Goal: Task Accomplishment & Management: Complete application form

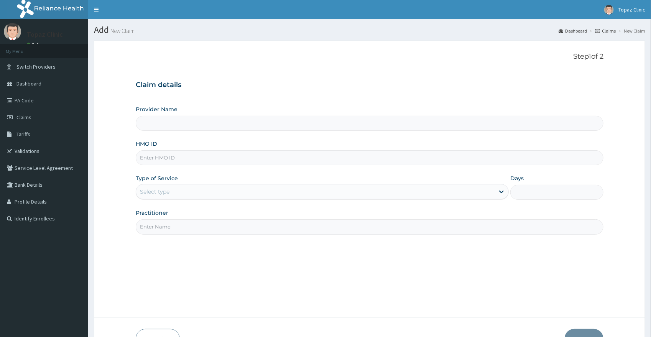
type input "Topaz Clinic & Maternity"
click at [163, 159] on input "HMO ID" at bounding box center [370, 157] width 468 height 15
type input "XIM/10035/A"
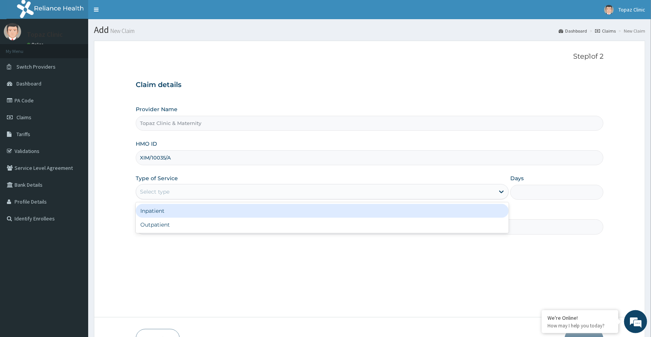
click at [236, 191] on div "Select type" at bounding box center [315, 192] width 359 height 12
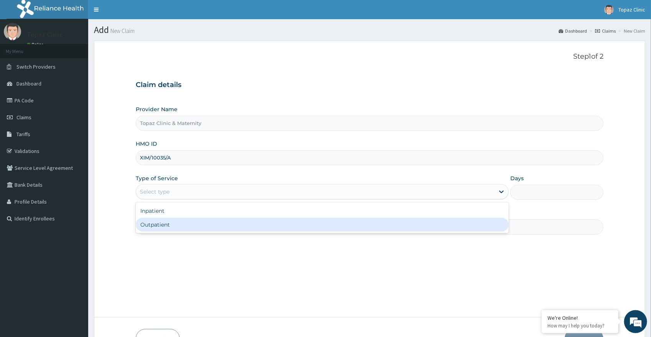
click at [214, 227] on div "Outpatient" at bounding box center [322, 225] width 373 height 14
type input "1"
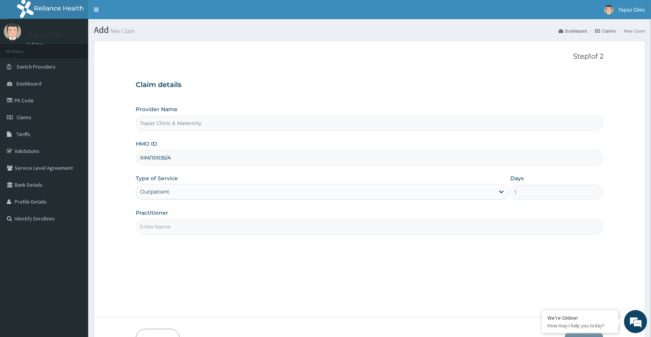
click at [221, 223] on input "Practitioner" at bounding box center [370, 226] width 468 height 15
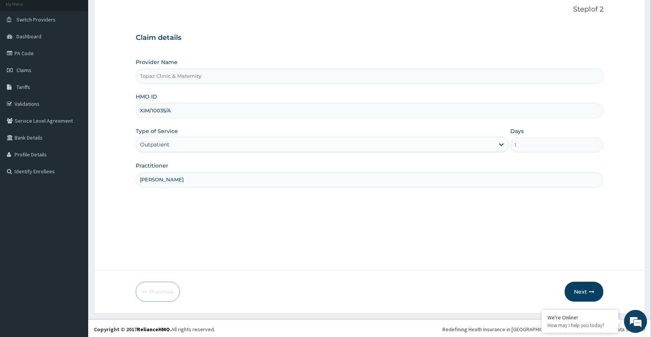
scroll to position [49, 0]
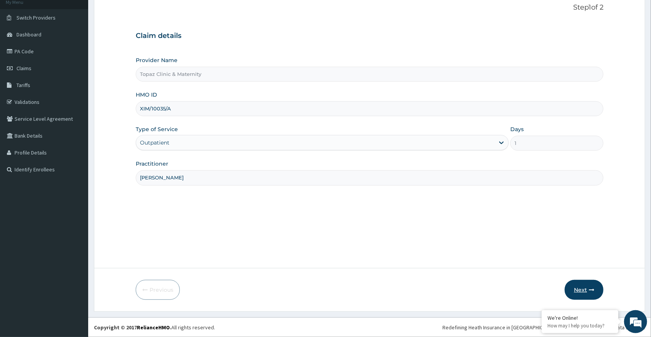
type input "DR OKAFOR"
click at [581, 288] on button "Next" at bounding box center [584, 290] width 39 height 20
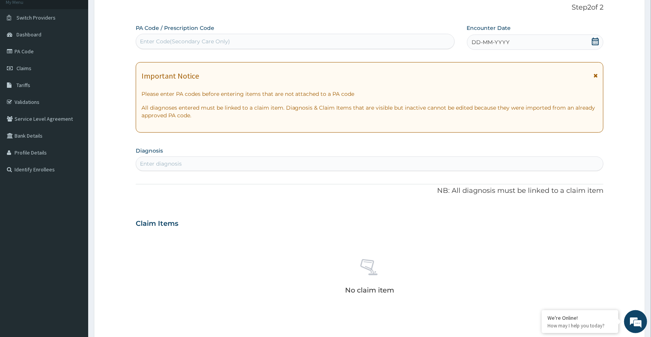
click at [597, 41] on icon at bounding box center [595, 42] width 7 height 8
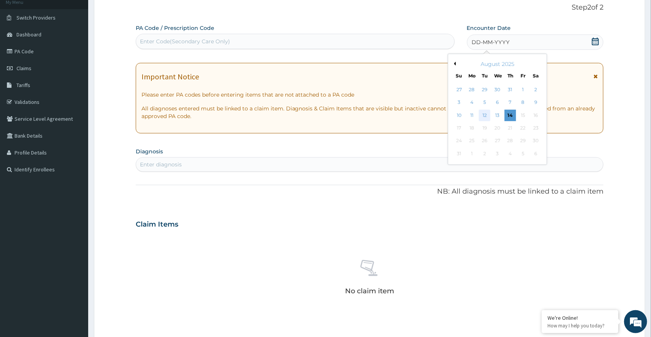
click at [487, 114] on div "12" at bounding box center [485, 116] width 12 height 12
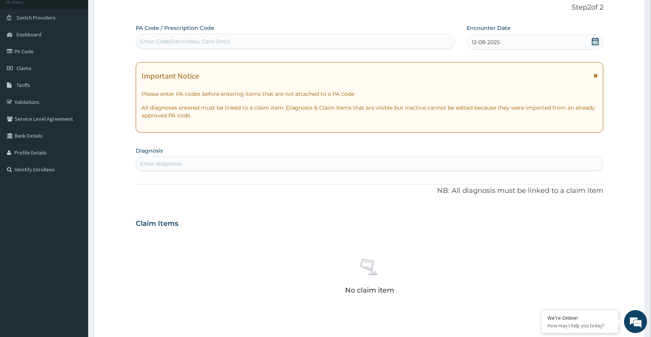
click at [284, 166] on div "Enter diagnosis" at bounding box center [369, 164] width 467 height 12
type input "MALAR"
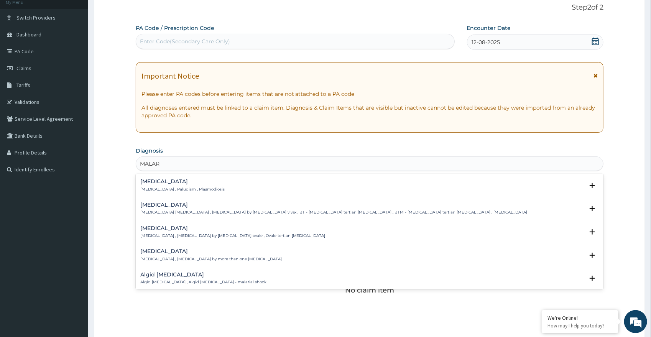
click at [223, 188] on div "Malaria Malaria , Paludism , Plasmodiosis" at bounding box center [369, 185] width 459 height 13
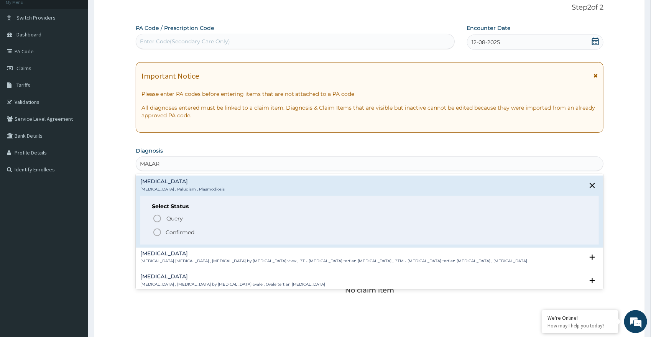
click at [164, 236] on span "Confirmed" at bounding box center [370, 232] width 435 height 9
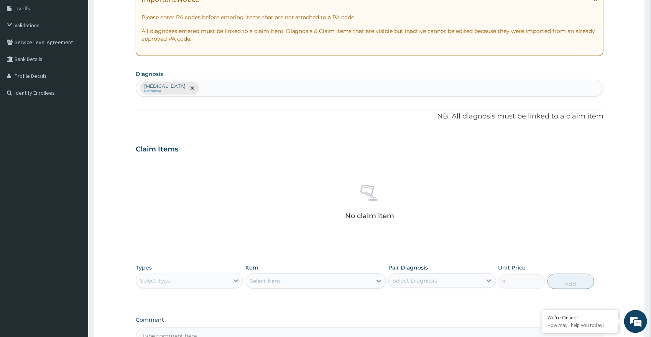
scroll to position [173, 0]
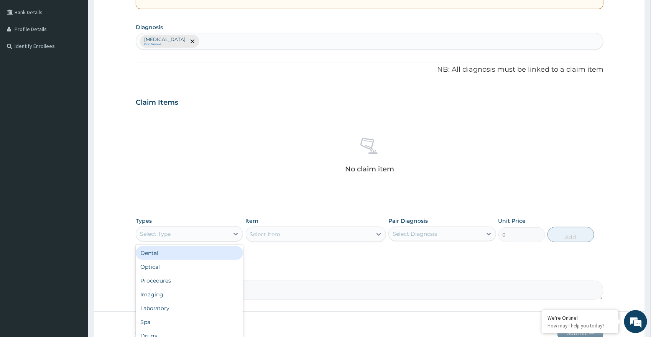
click at [220, 237] on div "Select Type" at bounding box center [182, 234] width 93 height 12
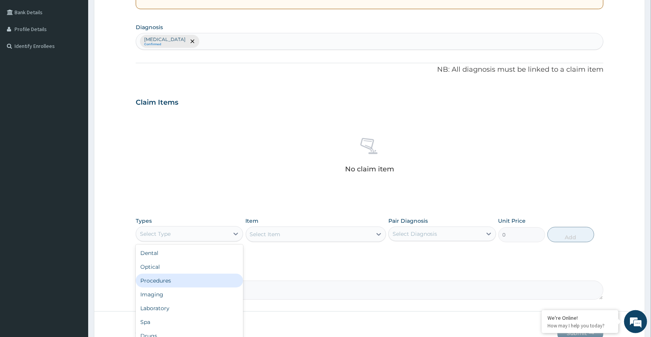
click at [191, 286] on div "Procedures" at bounding box center [190, 281] width 108 height 14
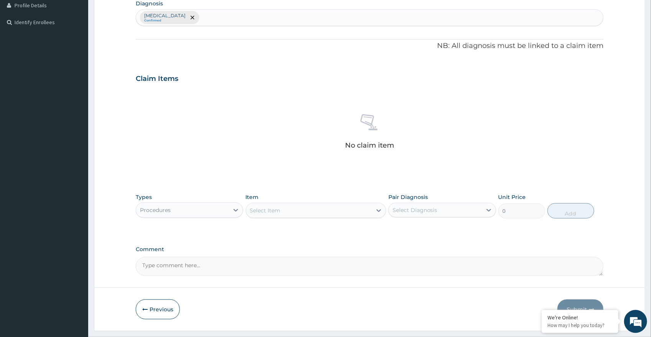
scroll to position [216, 0]
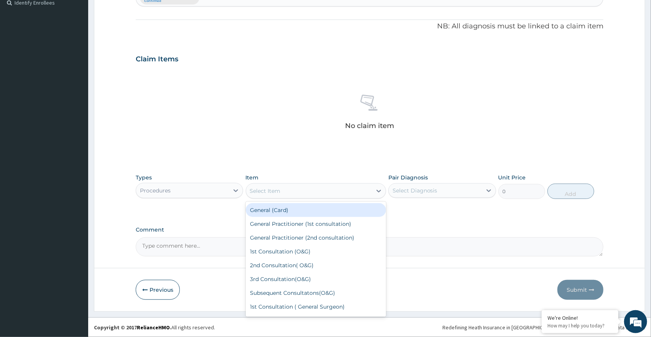
click at [369, 192] on div "Select Item" at bounding box center [309, 191] width 126 height 12
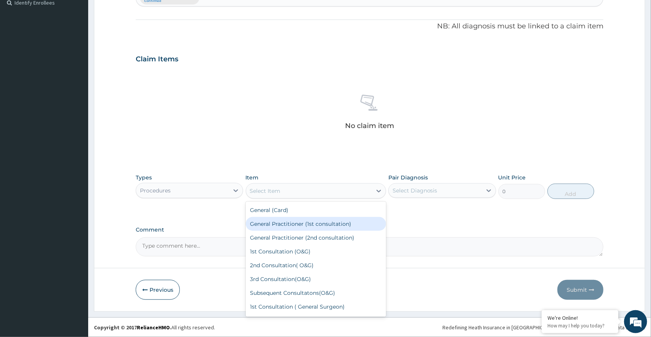
click at [331, 225] on div "General Practitioner (1st consultation)" at bounding box center [316, 224] width 140 height 14
type input "2000"
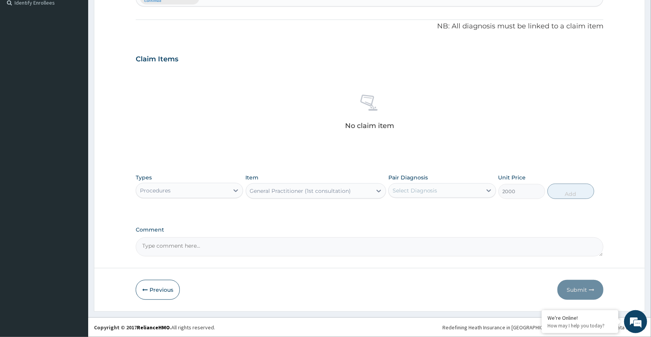
click at [441, 192] on div "Select Diagnosis" at bounding box center [435, 190] width 93 height 12
click at [426, 216] on div "Malaria" at bounding box center [442, 210] width 108 height 16
checkbox input "true"
click at [568, 193] on button "Add" at bounding box center [571, 191] width 47 height 15
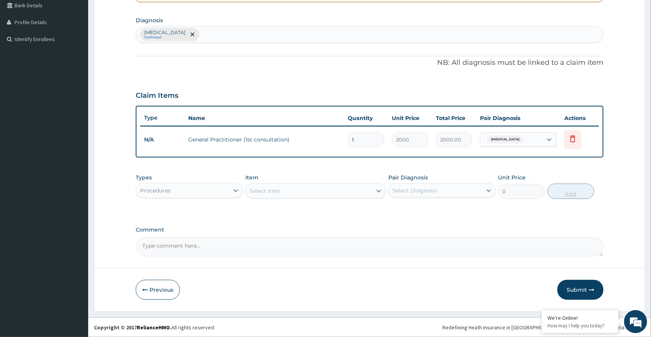
scroll to position [179, 0]
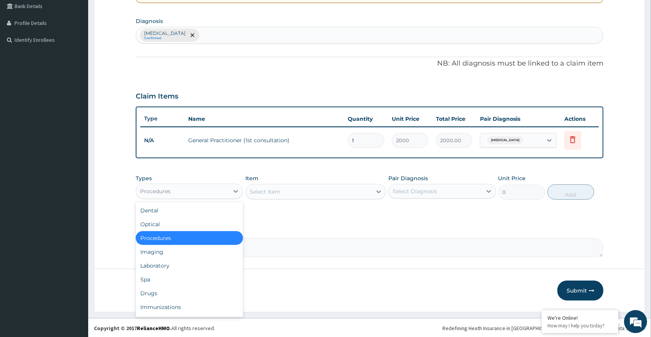
click at [168, 189] on div "Procedures" at bounding box center [155, 192] width 31 height 8
click at [194, 266] on div "Laboratory" at bounding box center [190, 266] width 108 height 14
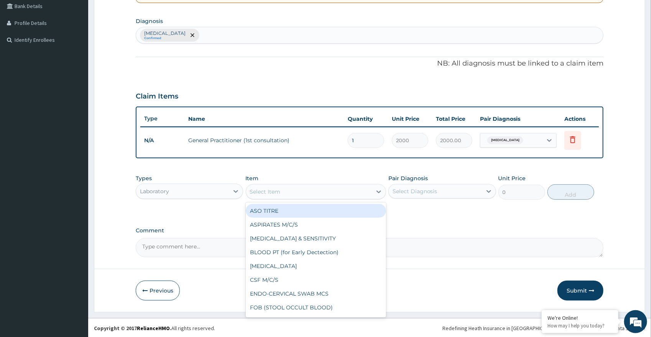
click at [298, 198] on div "Select Item" at bounding box center [316, 191] width 140 height 15
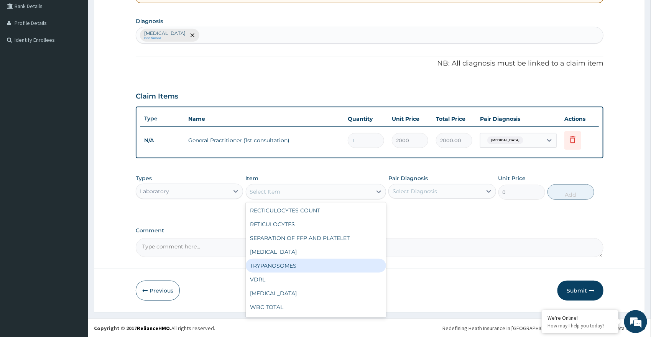
scroll to position [1041, 0]
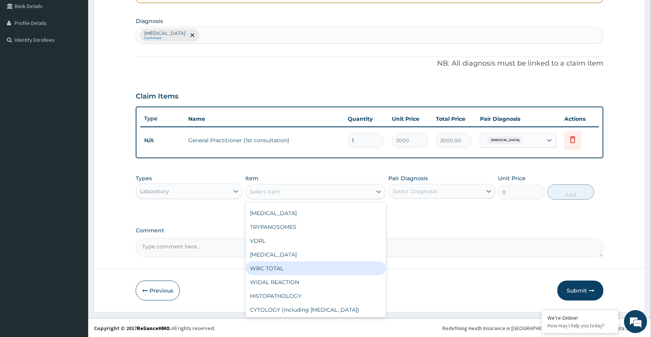
click at [286, 264] on div "WBC TOTAL" at bounding box center [316, 269] width 140 height 14
type input "640"
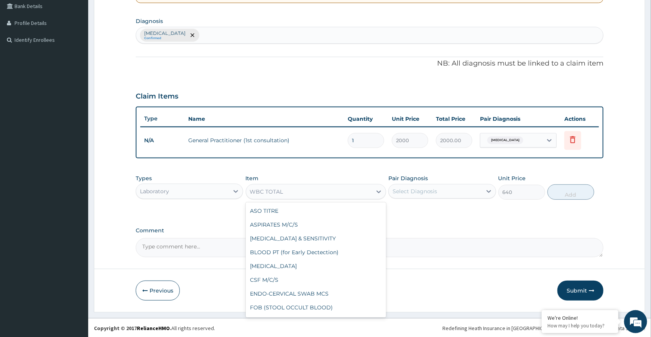
click at [297, 190] on div "WBC TOTAL" at bounding box center [309, 192] width 126 height 12
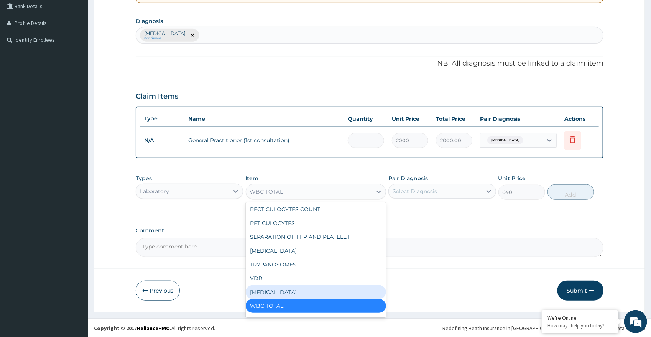
click at [296, 291] on div "WBC DIFFERENTIAL" at bounding box center [316, 292] width 140 height 14
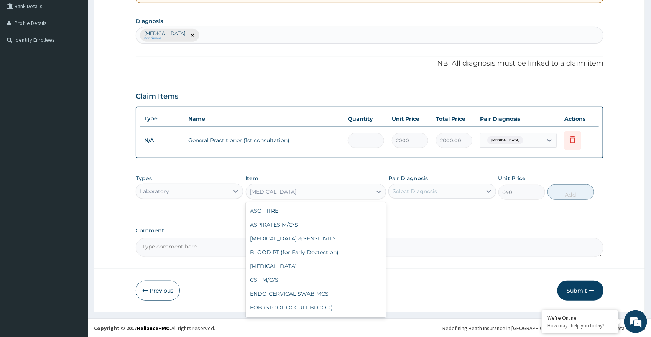
click at [306, 195] on div "WBC DIFFERENTIAL" at bounding box center [309, 192] width 126 height 12
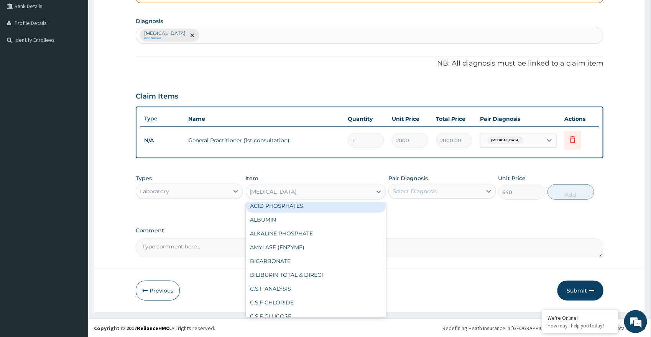
scroll to position [1221, 0]
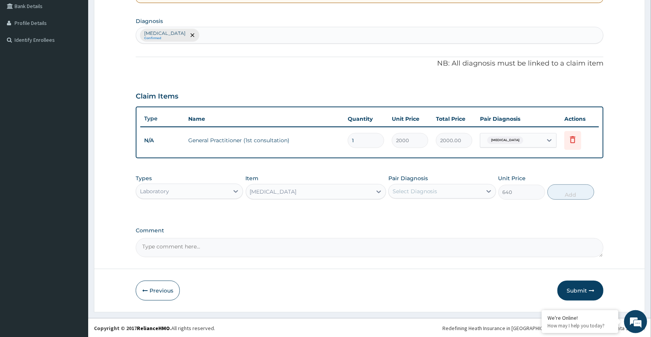
click at [314, 191] on div "WBC DIFFERENTIAL" at bounding box center [309, 192] width 126 height 12
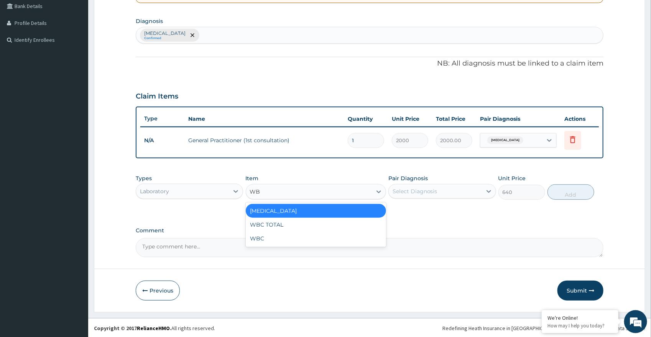
type input "WBC"
click at [314, 236] on div "WBC" at bounding box center [316, 239] width 140 height 14
type input "1000"
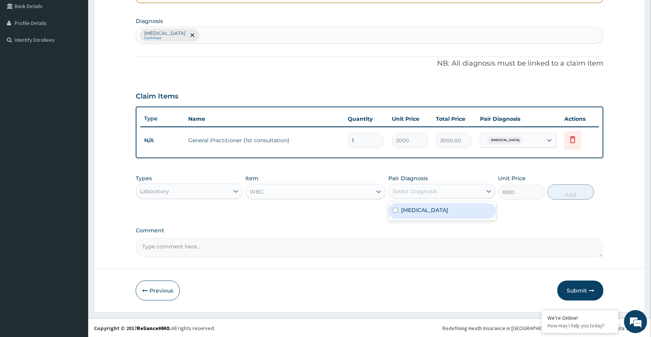
click at [438, 191] on div "Select Diagnosis" at bounding box center [435, 191] width 93 height 12
click at [401, 212] on div "[MEDICAL_DATA]" at bounding box center [442, 211] width 108 height 16
checkbox input "true"
click at [574, 194] on button "Add" at bounding box center [571, 191] width 47 height 15
type input "0"
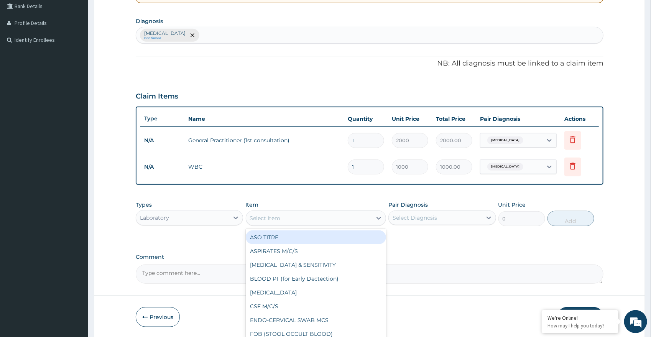
click at [280, 219] on div "Select Item" at bounding box center [309, 218] width 126 height 12
type input "MA"
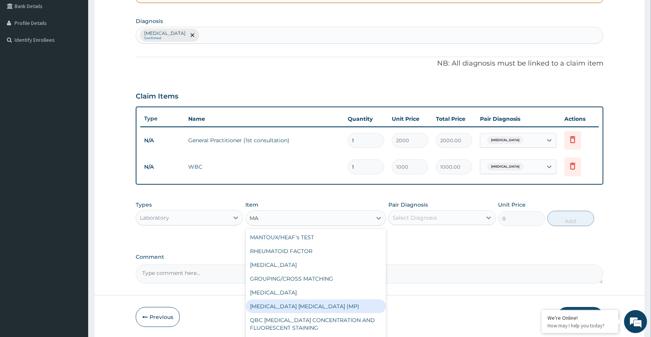
click at [282, 301] on div "[MEDICAL_DATA] [MEDICAL_DATA] (MP)" at bounding box center [316, 306] width 140 height 14
type input "560"
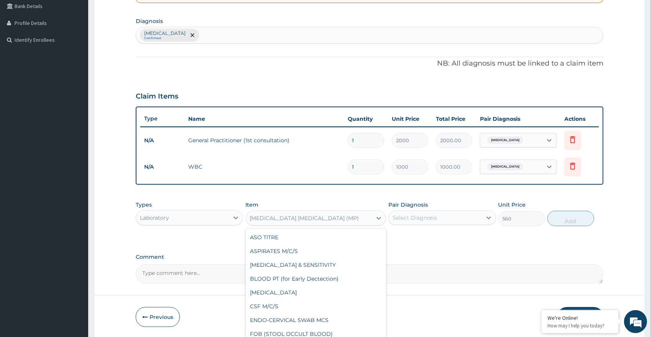
click at [287, 215] on div "[MEDICAL_DATA] [MEDICAL_DATA] (MP)" at bounding box center [304, 218] width 109 height 8
type input "MAL"
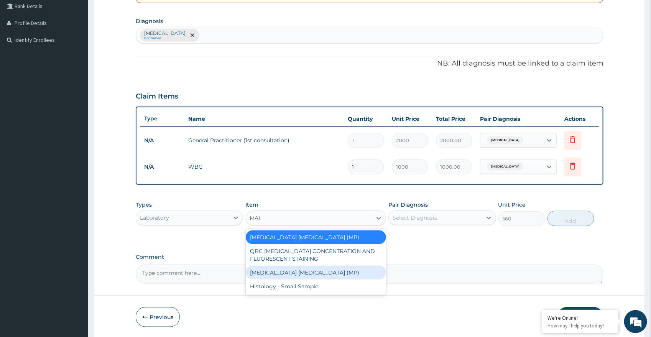
click at [302, 276] on div "[MEDICAL_DATA] [MEDICAL_DATA] (MP)" at bounding box center [316, 273] width 140 height 14
type input "1500"
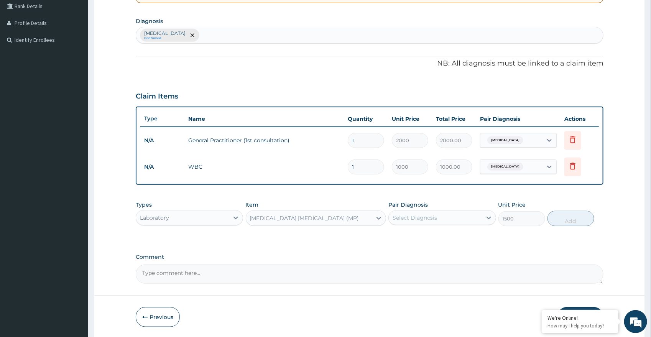
click at [426, 219] on div "Select Diagnosis" at bounding box center [415, 218] width 45 height 8
click at [403, 236] on label "[MEDICAL_DATA]" at bounding box center [425, 237] width 48 height 8
checkbox input "true"
click at [575, 221] on button "Add" at bounding box center [571, 218] width 47 height 15
type input "0"
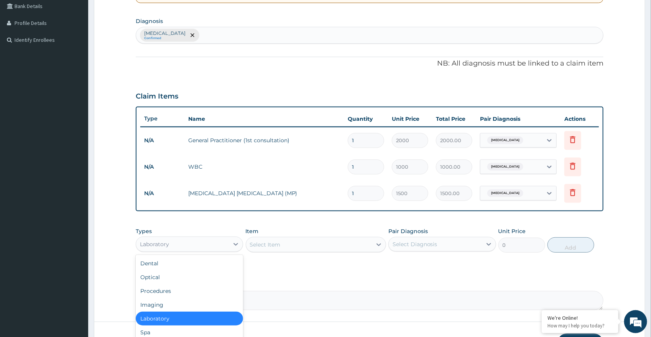
click at [169, 243] on div "Laboratory" at bounding box center [154, 244] width 29 height 8
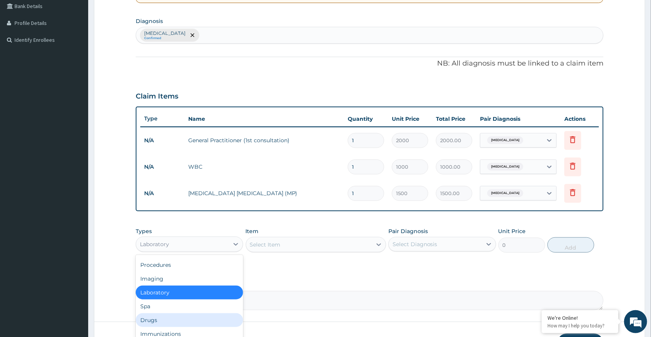
click at [188, 319] on div "Drugs" at bounding box center [190, 320] width 108 height 14
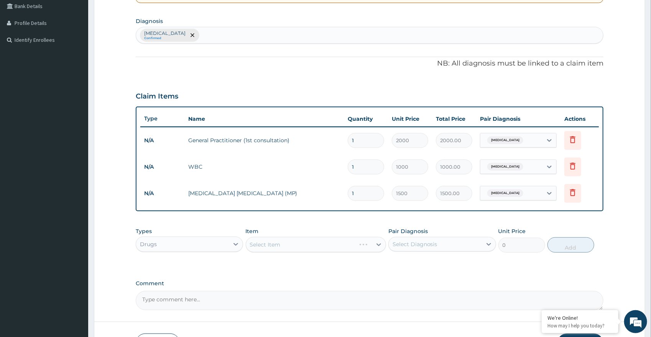
click at [302, 239] on div "Select Item" at bounding box center [316, 244] width 140 height 15
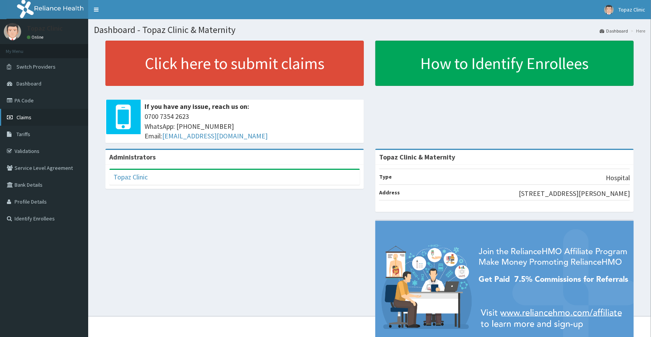
click at [52, 120] on link "Claims" at bounding box center [44, 117] width 88 height 17
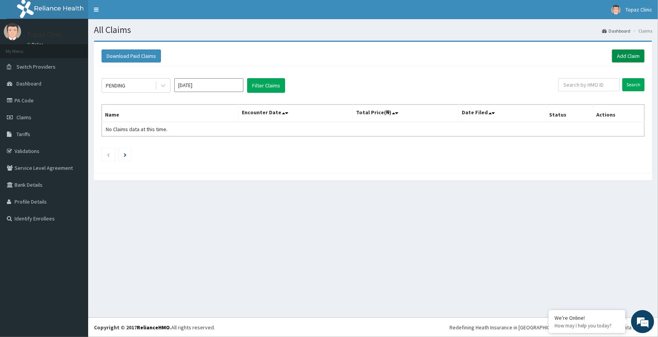
click at [622, 59] on link "Add Claim" at bounding box center [628, 55] width 33 height 13
click at [637, 54] on link "Add Claim" at bounding box center [628, 55] width 33 height 13
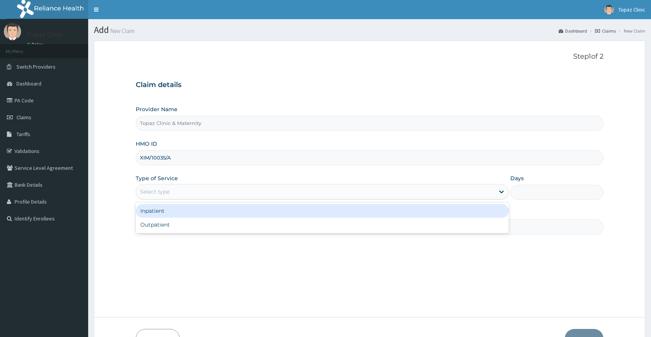
click at [193, 191] on div "Select type" at bounding box center [315, 192] width 359 height 12
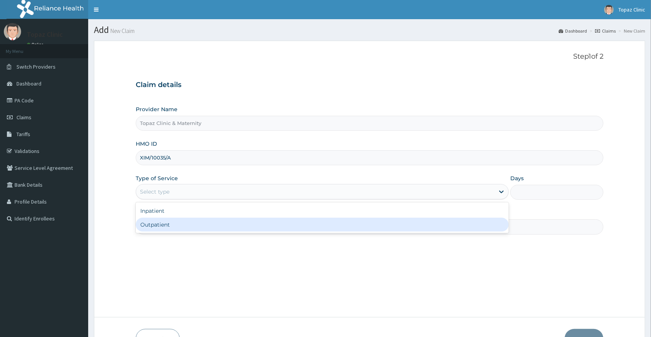
click at [187, 226] on div "Outpatient" at bounding box center [322, 225] width 373 height 14
type input "1"
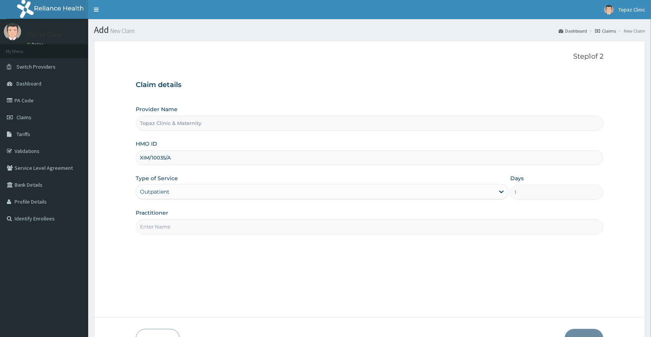
click at [186, 227] on input "Practitioner" at bounding box center [370, 226] width 468 height 15
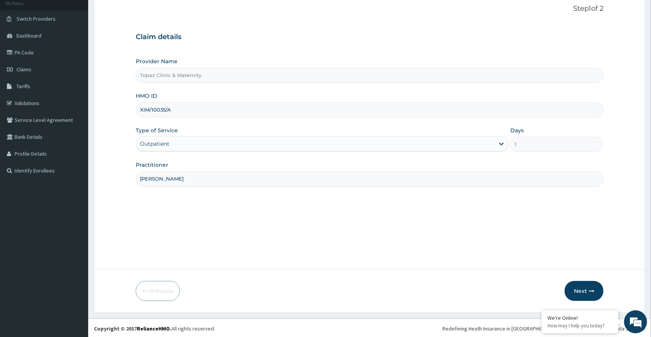
scroll to position [49, 0]
type input "DR OKAFOR"
click at [576, 293] on button "Next" at bounding box center [584, 290] width 39 height 20
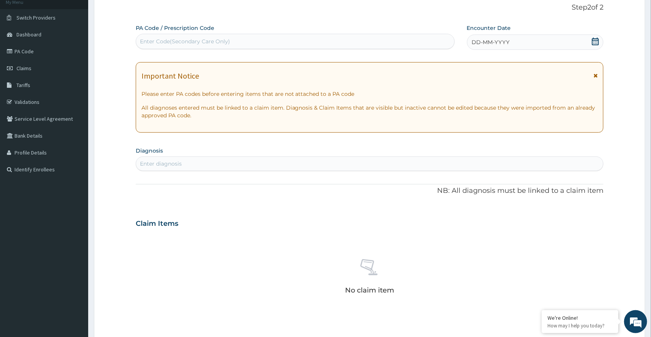
click at [590, 41] on div "DD-MM-YYYY" at bounding box center [535, 42] width 137 height 15
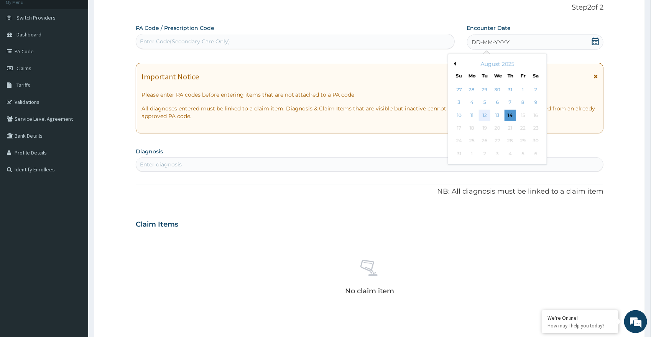
click at [486, 114] on div "12" at bounding box center [485, 116] width 12 height 12
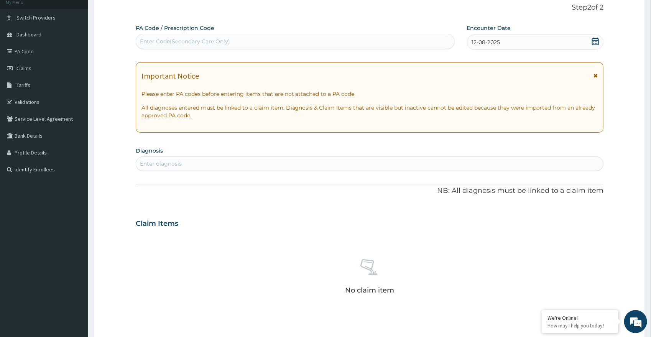
click at [390, 158] on div "Enter diagnosis" at bounding box center [370, 163] width 468 height 15
type input "MALA"
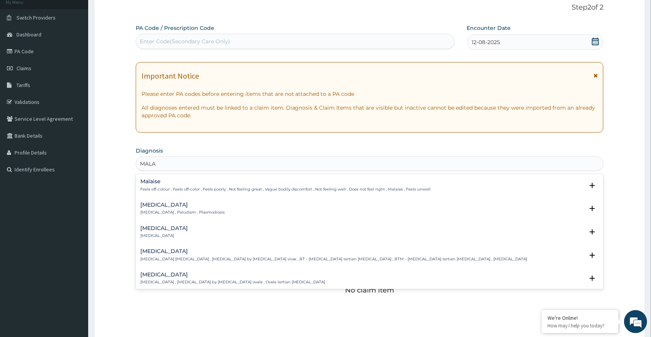
click at [221, 216] on div "Malaria Malaria , Paludism , Plasmodiosis Select Status Query Query covers susp…" at bounding box center [369, 210] width 459 height 17
click at [157, 211] on p "Malaria , Paludism , Plasmodiosis" at bounding box center [182, 212] width 84 height 5
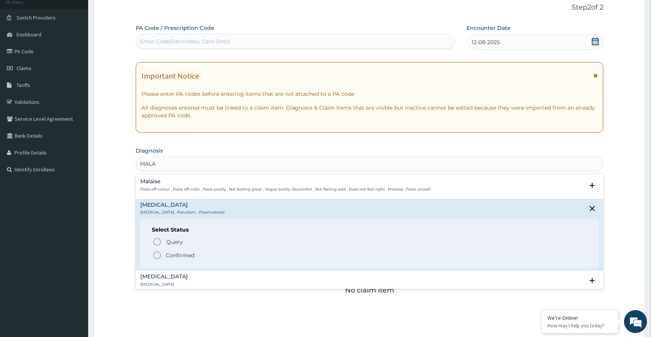
click at [161, 257] on circle "status option filled" at bounding box center [157, 255] width 7 height 7
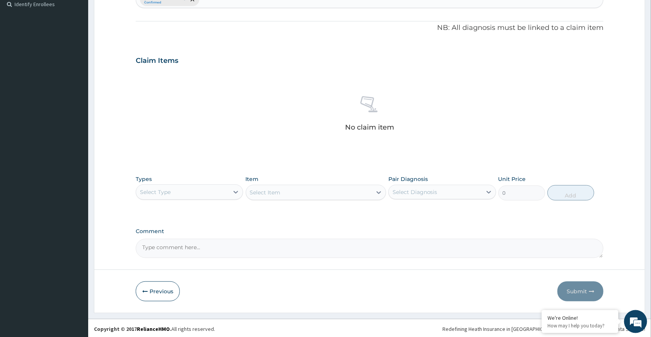
scroll to position [216, 0]
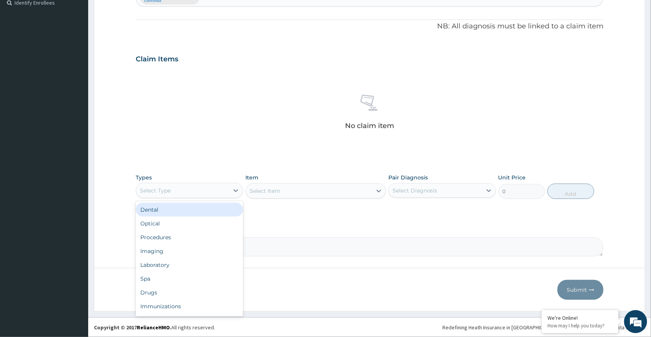
click at [194, 194] on div "Select Type" at bounding box center [182, 190] width 93 height 12
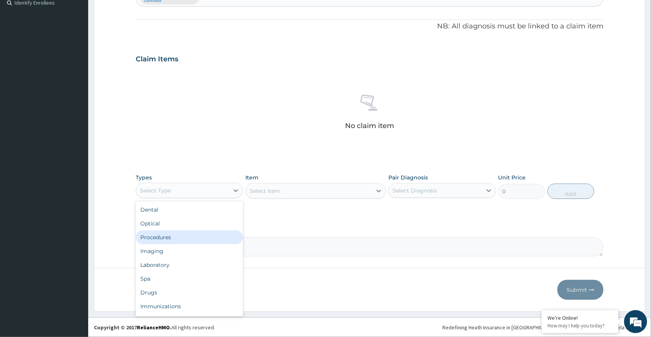
click at [174, 240] on div "Procedures" at bounding box center [190, 237] width 108 height 14
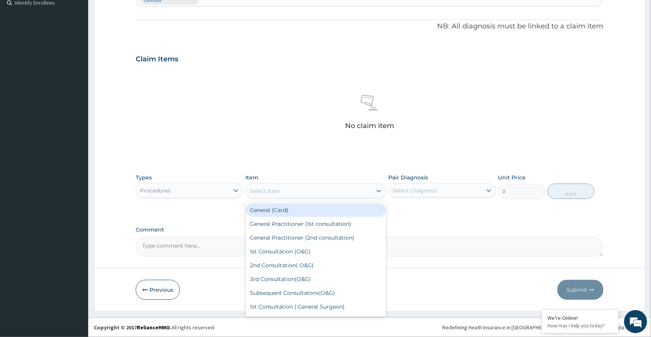
click at [312, 192] on div "Select Item" at bounding box center [309, 191] width 126 height 12
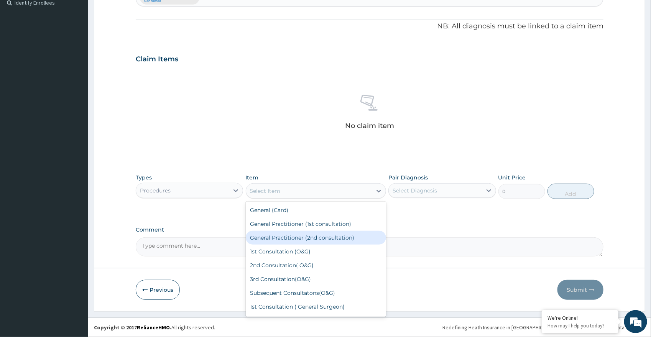
click at [338, 236] on div "General Practitioner (2nd consultation)" at bounding box center [316, 238] width 140 height 14
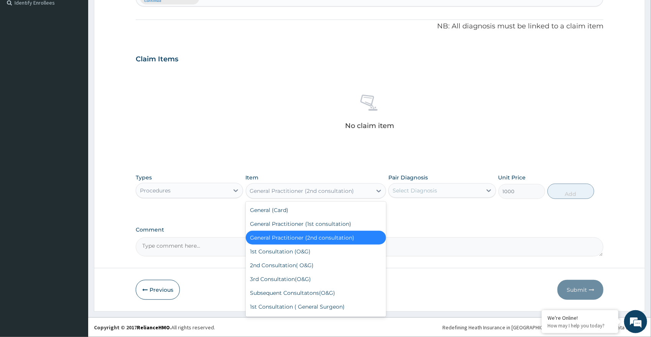
click at [319, 196] on div "General Practitioner (2nd consultation)" at bounding box center [309, 191] width 126 height 12
click at [311, 223] on div "General Practitioner (1st consultation)" at bounding box center [316, 224] width 140 height 14
type input "2000"
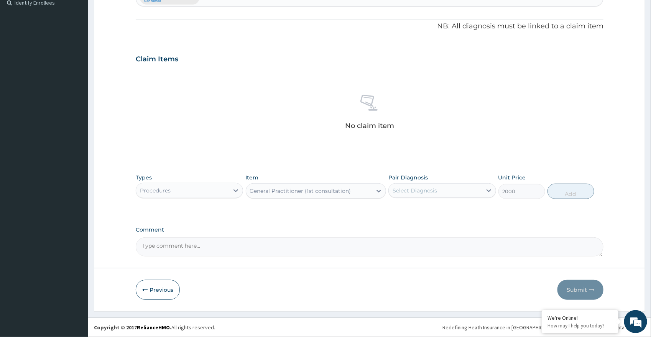
click at [432, 192] on div "Select Diagnosis" at bounding box center [415, 191] width 45 height 8
click at [424, 214] on div "Malaria" at bounding box center [442, 210] width 108 height 16
checkbox input "true"
click at [568, 194] on button "Add" at bounding box center [571, 191] width 47 height 15
type input "0"
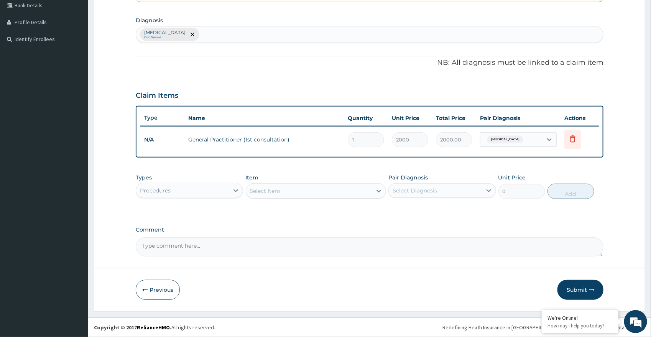
scroll to position [179, 0]
click at [166, 190] on div "Procedures" at bounding box center [155, 192] width 31 height 8
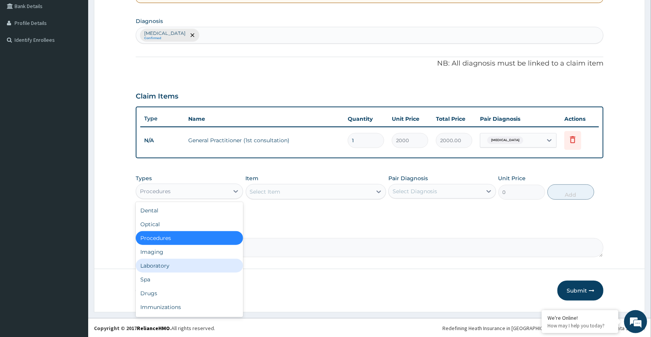
click at [188, 264] on div "Laboratory" at bounding box center [190, 266] width 108 height 14
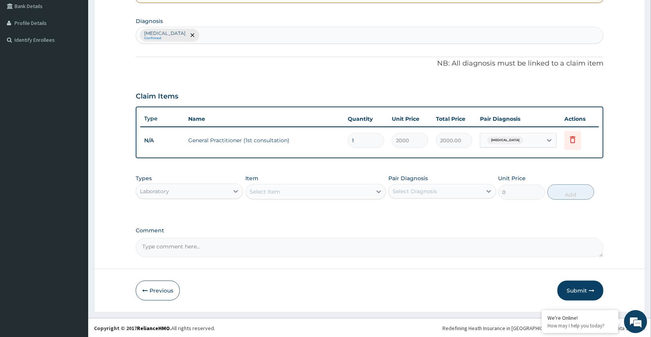
click at [291, 196] on div "Select Item" at bounding box center [309, 192] width 126 height 12
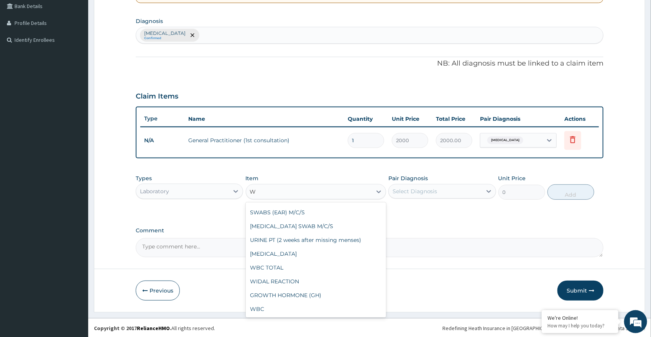
scroll to position [0, 0]
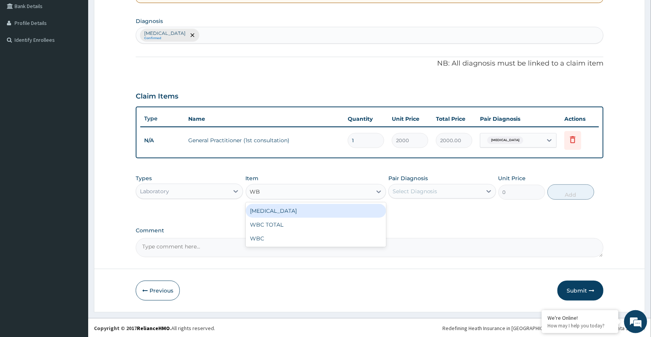
type input "WBC"
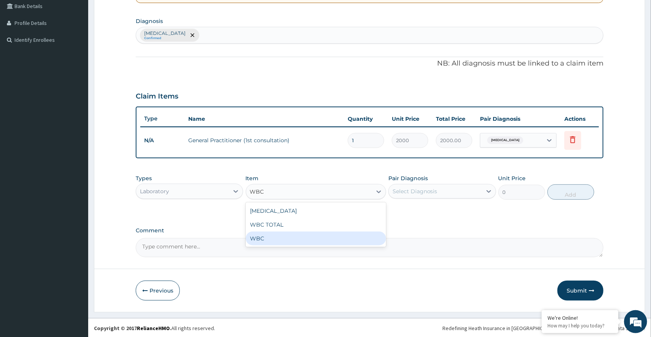
click at [290, 234] on div "WBC" at bounding box center [316, 239] width 140 height 14
type input "1000"
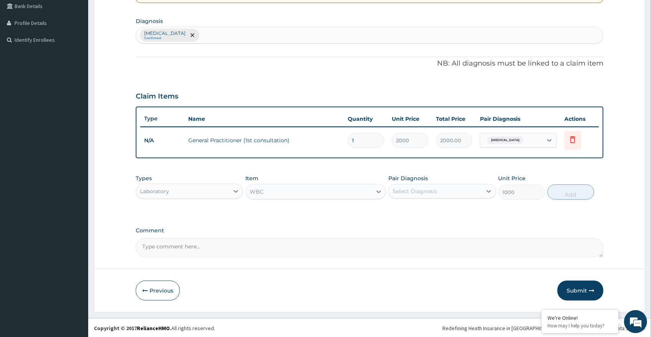
click at [411, 191] on div "Select Diagnosis" at bounding box center [415, 192] width 45 height 8
click at [434, 209] on div "Malaria" at bounding box center [442, 211] width 108 height 16
checkbox input "true"
click at [584, 193] on button "Add" at bounding box center [571, 191] width 47 height 15
type input "0"
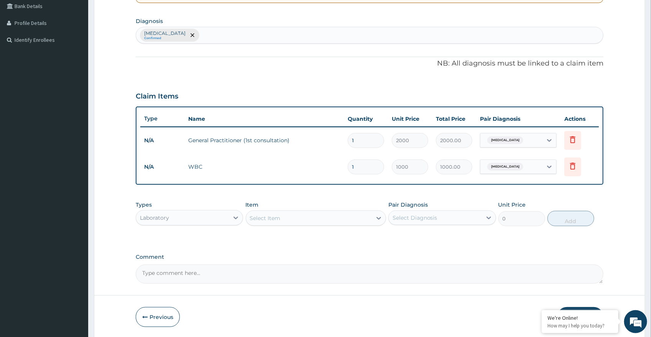
click at [252, 216] on div "Select Item" at bounding box center [265, 218] width 31 height 8
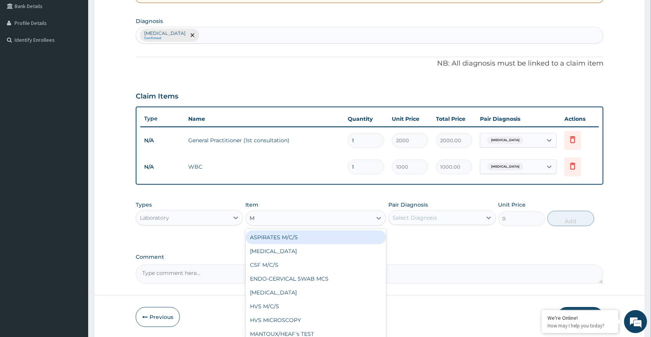
type input "MA"
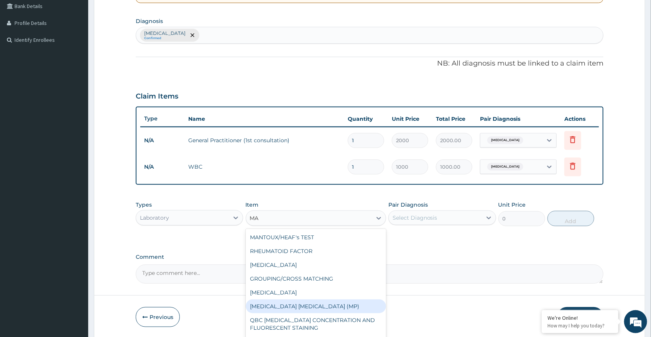
click at [326, 304] on div "MALARIA PARASITE (MP)" at bounding box center [316, 306] width 140 height 14
type input "560"
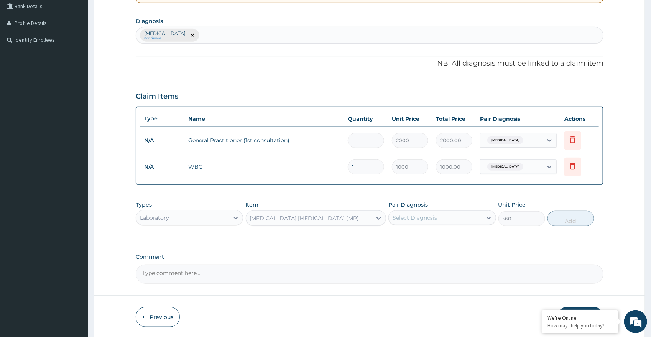
click at [309, 219] on div "MALARIA PARASITE (MP)" at bounding box center [304, 218] width 109 height 8
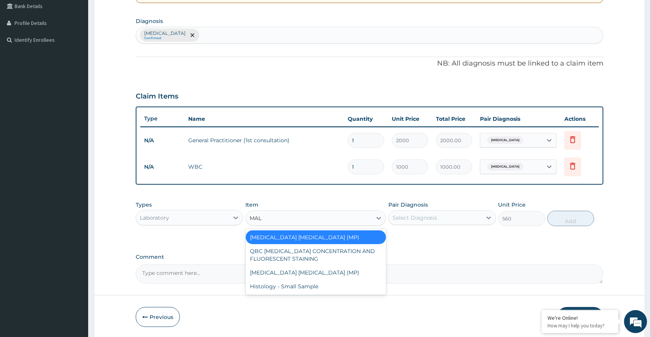
type input "MALA"
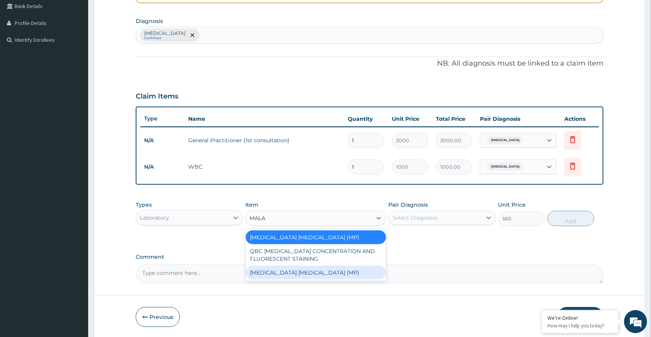
click at [306, 270] on div "MALARIA PARASITE (MP)" at bounding box center [316, 273] width 140 height 14
type input "1500"
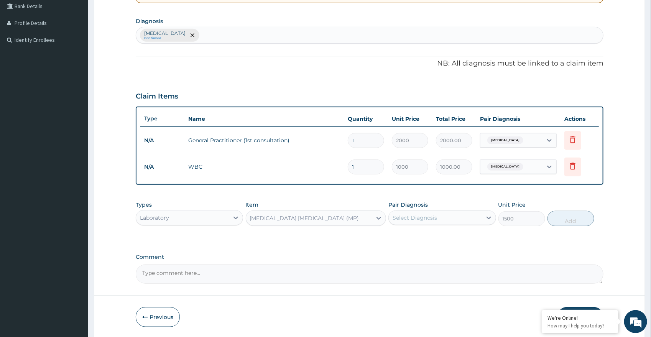
click at [434, 226] on div "Types Laboratory Item MALARIA PARASITE (MP) Pair Diagnosis Select Diagnosis Uni…" at bounding box center [370, 213] width 468 height 33
click at [459, 221] on div "Select Diagnosis" at bounding box center [435, 218] width 93 height 12
click at [451, 240] on div "Malaria" at bounding box center [442, 238] width 108 height 16
checkbox input "true"
click at [568, 219] on button "Add" at bounding box center [571, 218] width 47 height 15
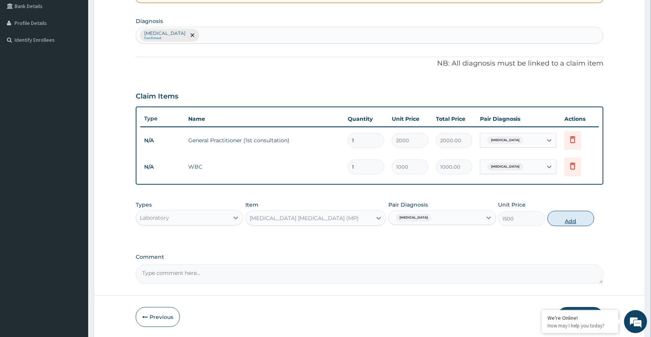
type input "0"
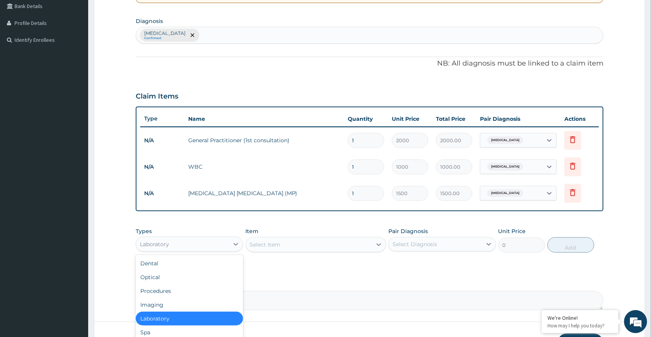
click at [217, 243] on div "Laboratory" at bounding box center [182, 244] width 93 height 12
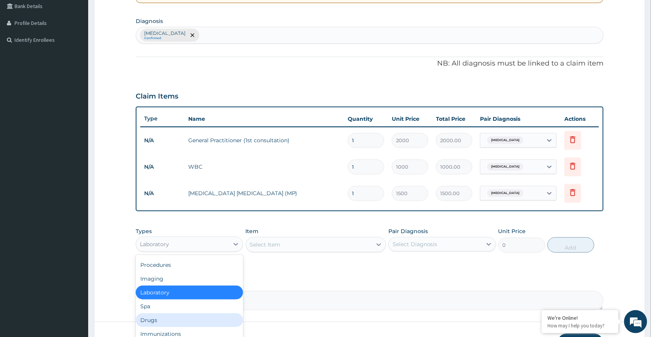
click at [193, 313] on div "Drugs" at bounding box center [190, 320] width 108 height 14
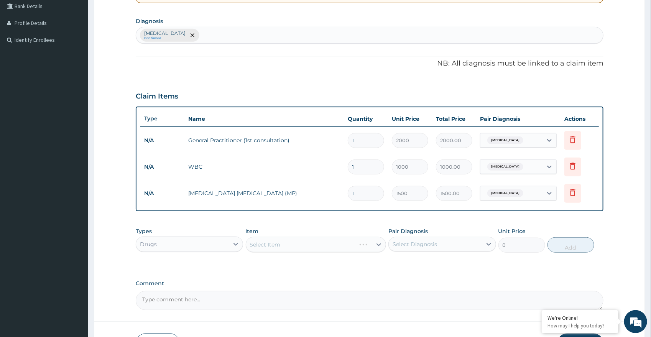
click at [276, 243] on div "Select Item" at bounding box center [316, 244] width 140 height 15
click at [327, 250] on div "Select Item" at bounding box center [316, 244] width 140 height 15
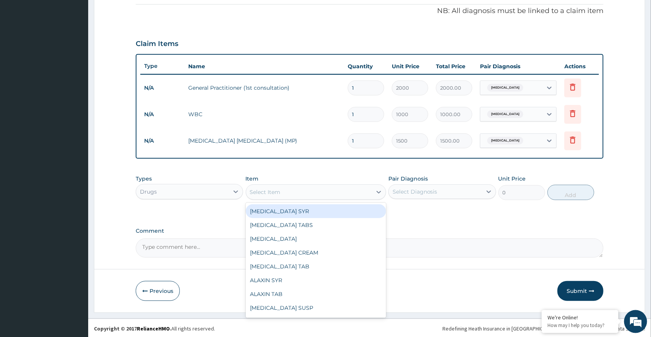
scroll to position [232, 0]
type input "COA"
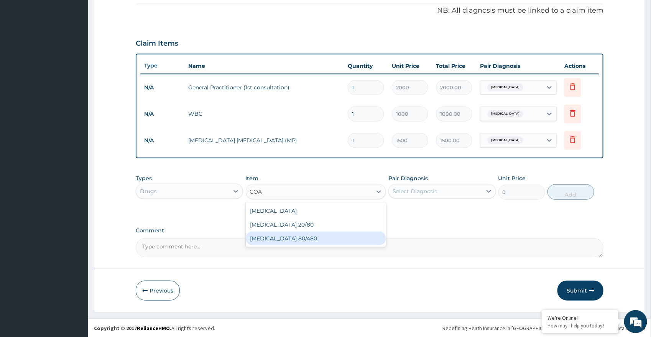
click at [289, 236] on div "COARTEM 80/480" at bounding box center [316, 239] width 140 height 14
type input "450"
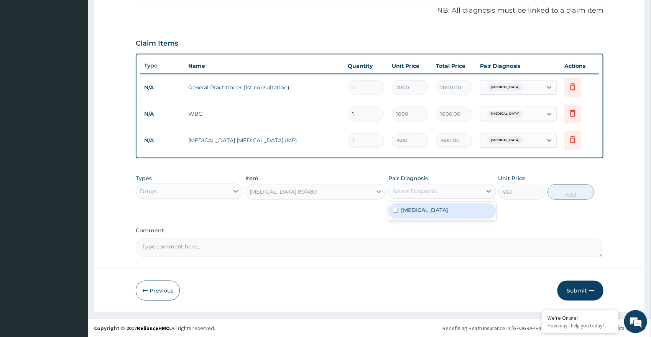
click at [412, 196] on div "Select Diagnosis" at bounding box center [435, 191] width 93 height 12
click at [412, 206] on label "Malaria" at bounding box center [425, 210] width 48 height 8
checkbox input "true"
click at [576, 190] on button "Add" at bounding box center [571, 191] width 47 height 15
type input "0"
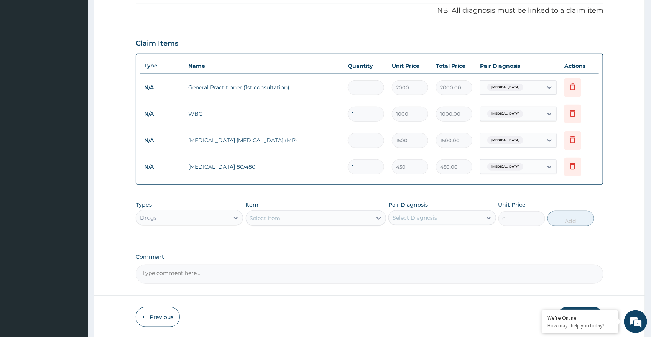
type input "0.00"
type input "6"
type input "2700.00"
type input "6"
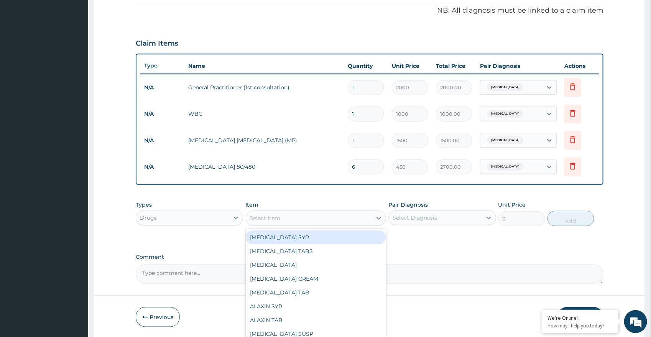
click at [324, 219] on div "Select Item" at bounding box center [309, 218] width 126 height 12
type input "PARA"
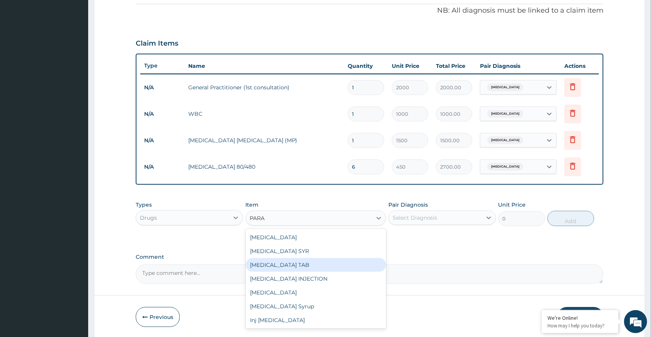
click at [309, 269] on div "PARACETAMOL TAB" at bounding box center [316, 265] width 140 height 14
type input "7.2"
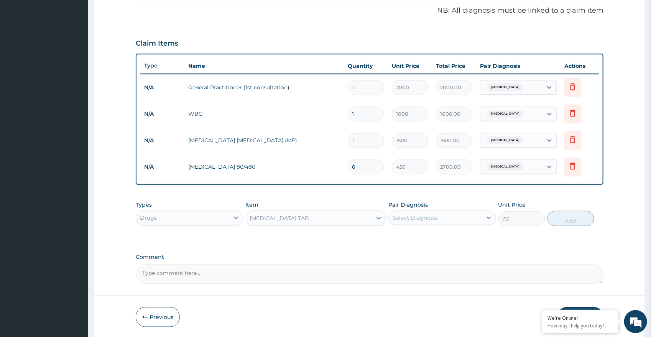
click at [451, 220] on div "Select Diagnosis" at bounding box center [435, 218] width 93 height 12
click at [421, 233] on label "[MEDICAL_DATA]" at bounding box center [425, 237] width 48 height 8
checkbox input "true"
click at [574, 220] on button "Add" at bounding box center [571, 218] width 47 height 15
type input "0"
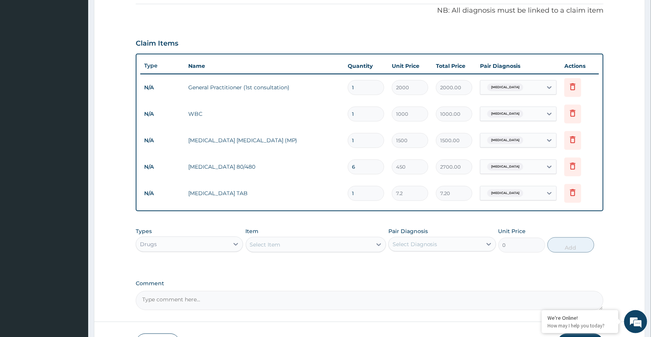
type input "12"
type input "86.40"
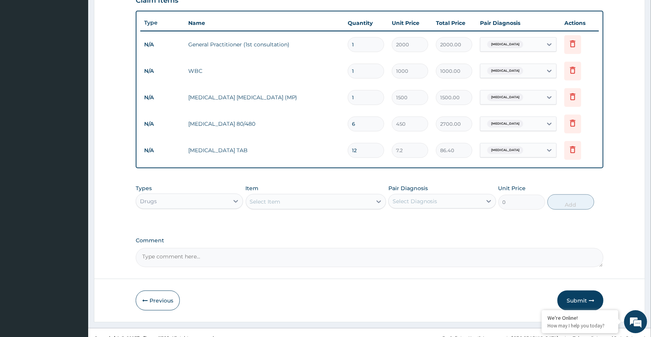
scroll to position [285, 0]
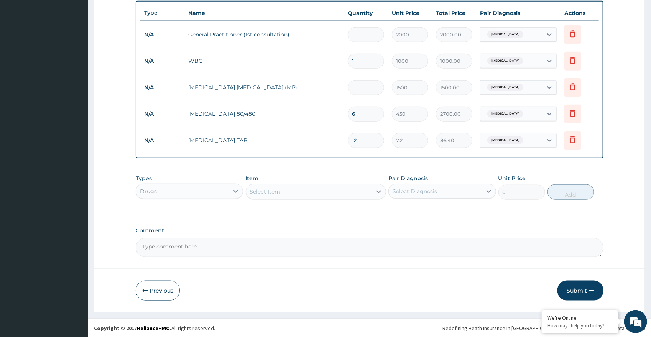
type input "12"
click at [584, 289] on button "Submit" at bounding box center [581, 291] width 46 height 20
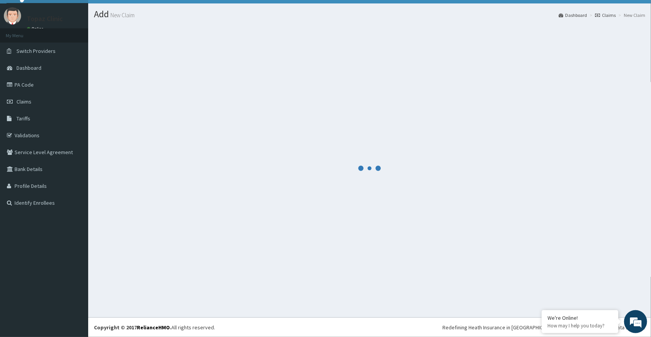
scroll to position [15, 0]
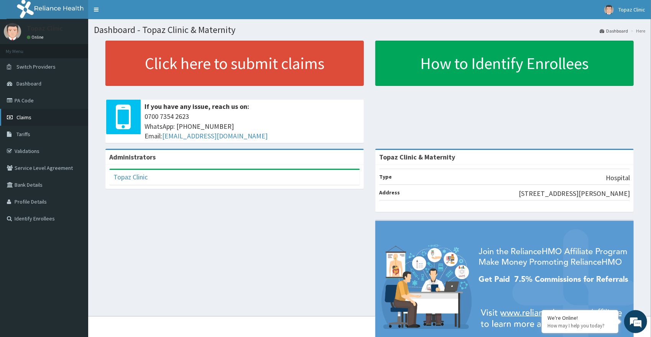
click at [37, 122] on link "Claims" at bounding box center [44, 117] width 88 height 17
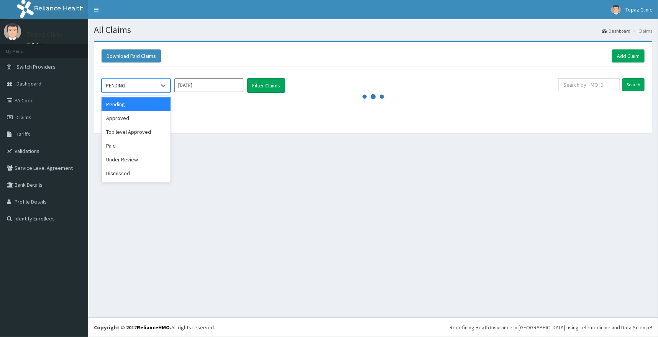
click at [140, 88] on div "PENDING" at bounding box center [128, 85] width 53 height 12
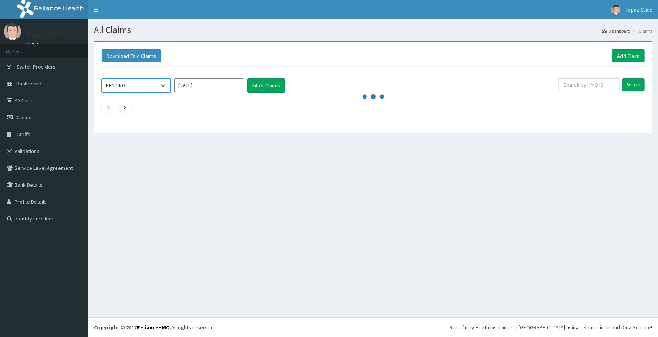
click at [141, 85] on div "PENDING" at bounding box center [128, 85] width 53 height 12
click at [279, 89] on button "Filter Claims" at bounding box center [266, 85] width 38 height 15
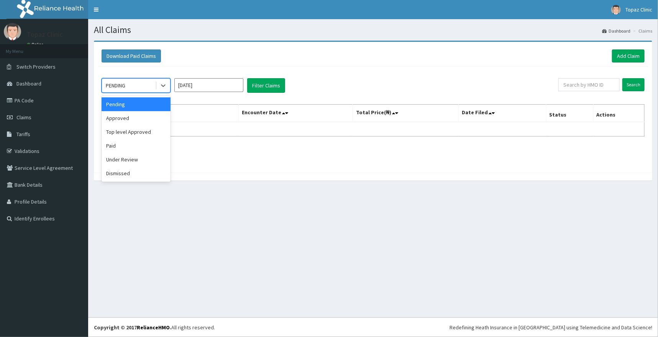
click at [123, 87] on div "PENDING" at bounding box center [116, 86] width 20 height 8
click at [127, 122] on div "Approved" at bounding box center [136, 118] width 69 height 14
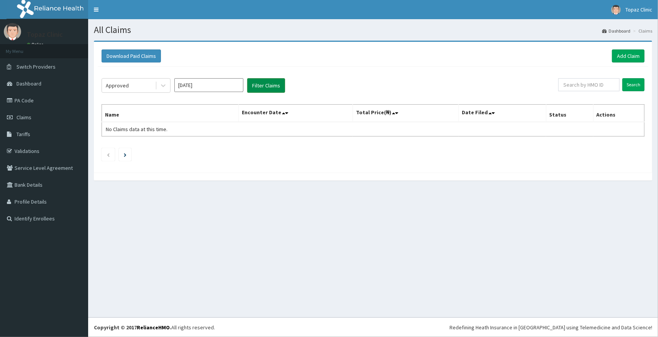
click at [258, 83] on button "Filter Claims" at bounding box center [266, 85] width 38 height 15
click at [264, 83] on button "Filter Claims" at bounding box center [266, 85] width 38 height 15
click at [269, 82] on button "Filter Claims" at bounding box center [266, 85] width 38 height 15
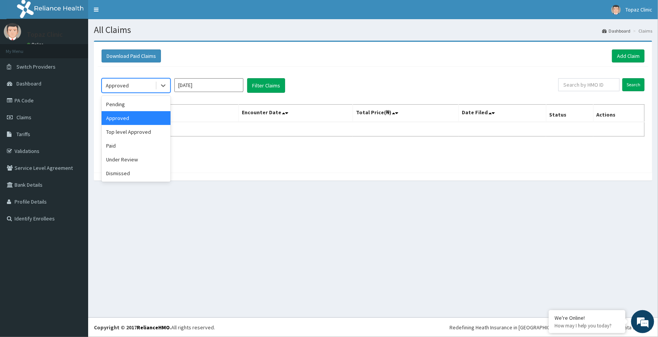
click at [132, 85] on div "Approved" at bounding box center [128, 85] width 53 height 12
click at [151, 102] on div "Pending" at bounding box center [136, 104] width 69 height 14
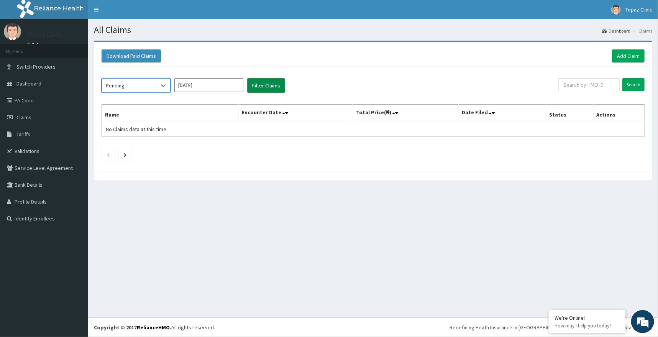
click at [264, 87] on button "Filter Claims" at bounding box center [266, 85] width 38 height 15
click at [264, 88] on button "Filter Claims" at bounding box center [266, 85] width 38 height 15
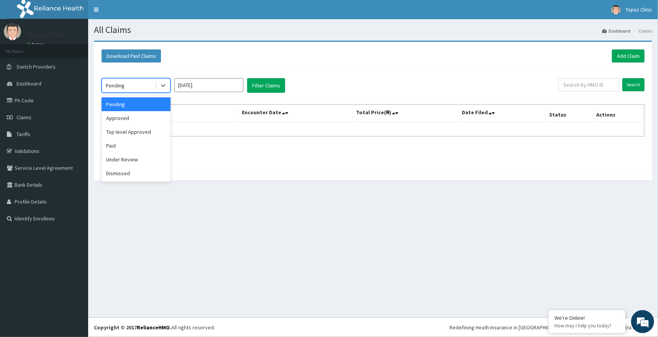
click at [130, 85] on div "Pending" at bounding box center [128, 85] width 53 height 12
click at [140, 145] on div "Paid" at bounding box center [136, 146] width 69 height 14
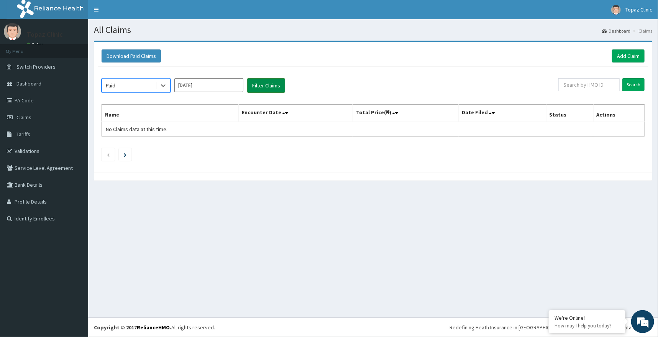
click at [253, 89] on button "Filter Claims" at bounding box center [266, 85] width 38 height 15
click at [130, 81] on div "Paid" at bounding box center [128, 85] width 53 height 12
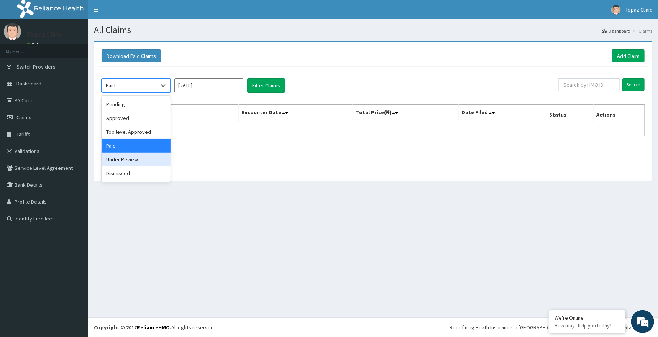
click at [141, 159] on div "Under Review" at bounding box center [136, 160] width 69 height 14
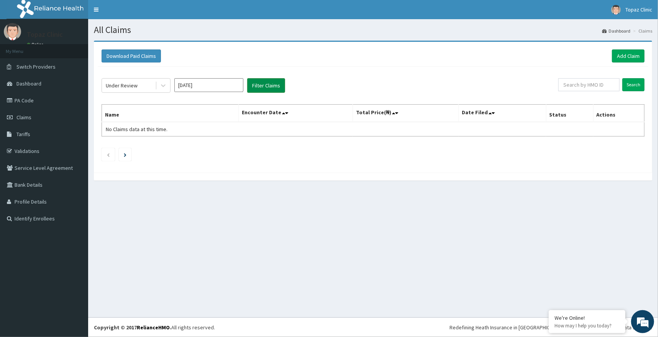
click at [262, 87] on button "Filter Claims" at bounding box center [266, 85] width 38 height 15
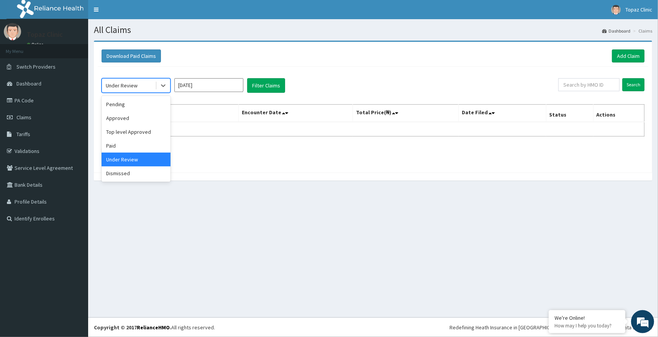
click at [148, 86] on div "Under Review" at bounding box center [128, 85] width 53 height 12
click at [143, 113] on div "Approved" at bounding box center [136, 118] width 69 height 14
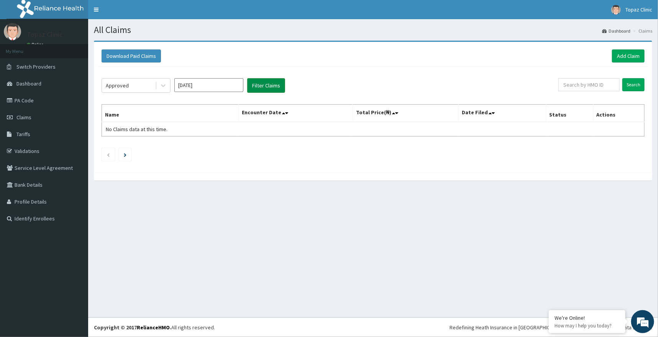
click at [258, 88] on button "Filter Claims" at bounding box center [266, 85] width 38 height 15
click at [637, 61] on link "Add Claim" at bounding box center [628, 55] width 33 height 13
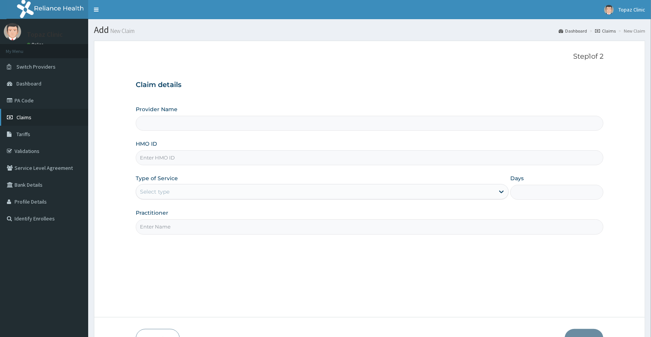
click at [40, 117] on link "Claims" at bounding box center [44, 117] width 88 height 17
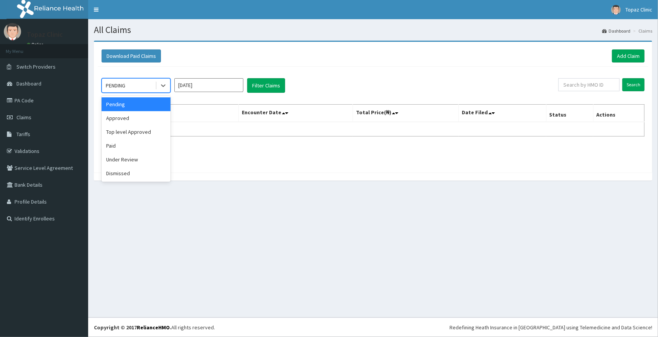
click at [152, 86] on div "PENDING" at bounding box center [128, 85] width 53 height 12
click at [132, 115] on div "Approved" at bounding box center [136, 118] width 69 height 14
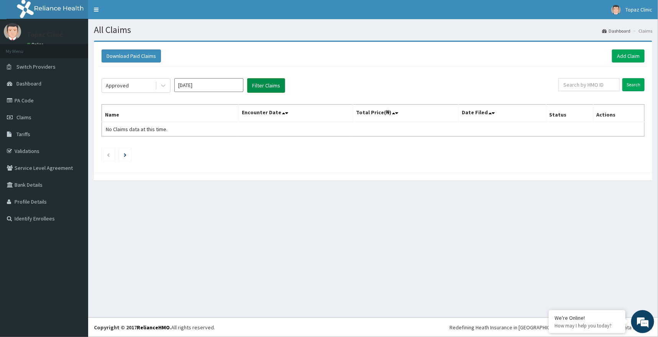
click at [259, 87] on button "Filter Claims" at bounding box center [266, 85] width 38 height 15
click at [109, 156] on icon "Previous page" at bounding box center [108, 155] width 3 height 5
click at [625, 58] on link "Add Claim" at bounding box center [628, 55] width 33 height 13
click at [625, 55] on link "Add Claim" at bounding box center [628, 55] width 33 height 13
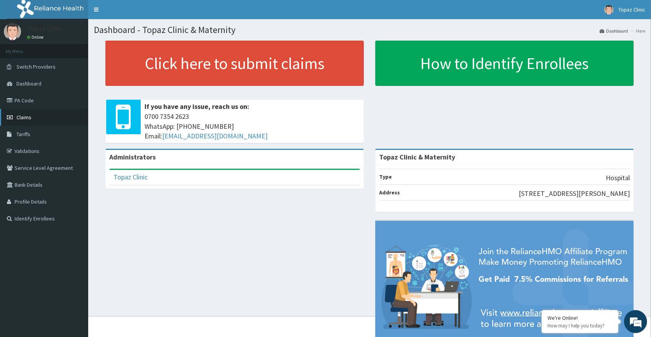
click at [61, 112] on link "Claims" at bounding box center [44, 117] width 88 height 17
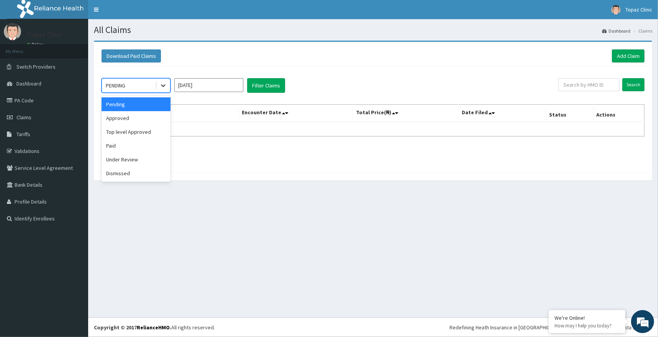
click at [157, 87] on div at bounding box center [163, 86] width 14 height 14
click at [130, 115] on div "Approved" at bounding box center [136, 118] width 69 height 14
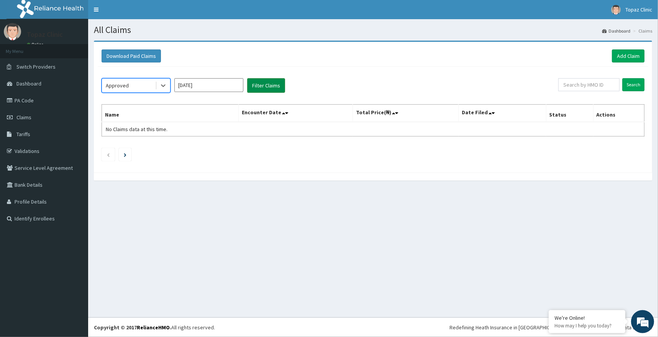
click at [271, 85] on button "Filter Claims" at bounding box center [266, 85] width 38 height 15
click at [618, 56] on link "Add Claim" at bounding box center [628, 55] width 33 height 13
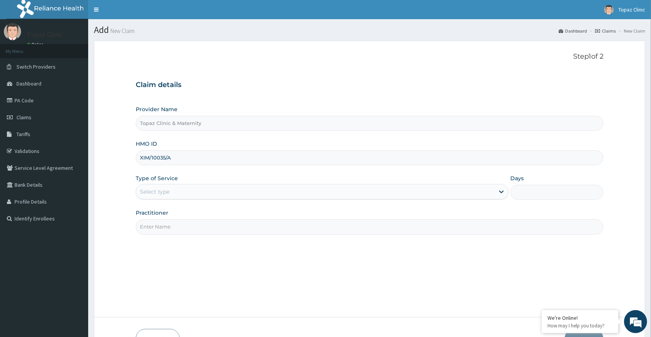
type input "XIM/10035/A"
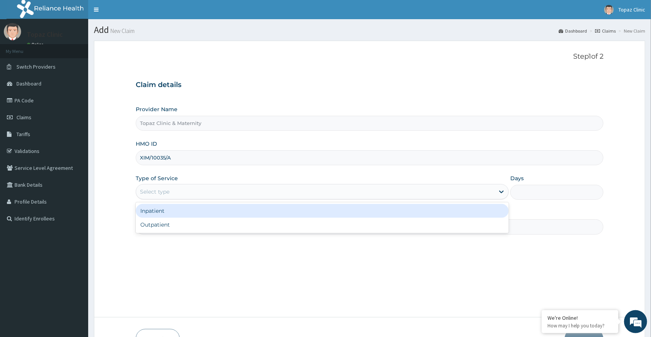
click at [188, 191] on div "Select type" at bounding box center [315, 192] width 359 height 12
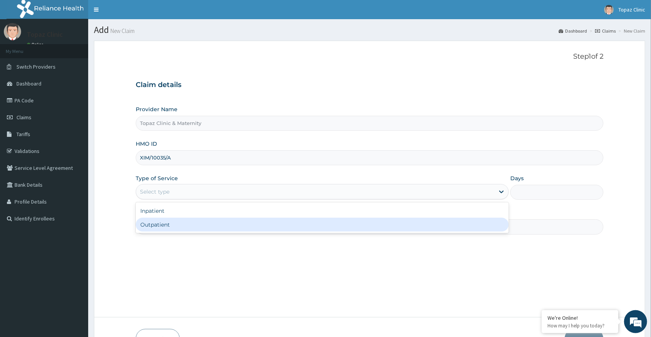
click at [192, 229] on div "Outpatient" at bounding box center [322, 225] width 373 height 14
type input "1"
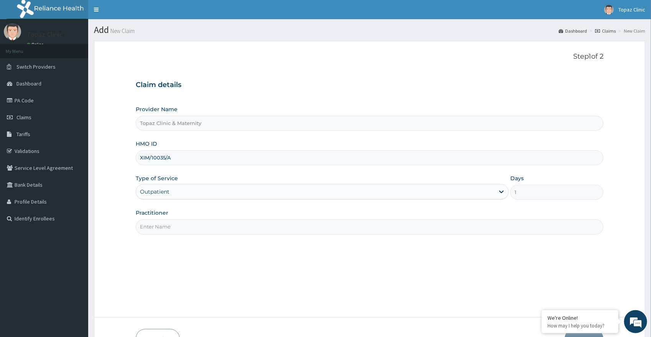
click at [238, 229] on input "Practitioner" at bounding box center [370, 226] width 468 height 15
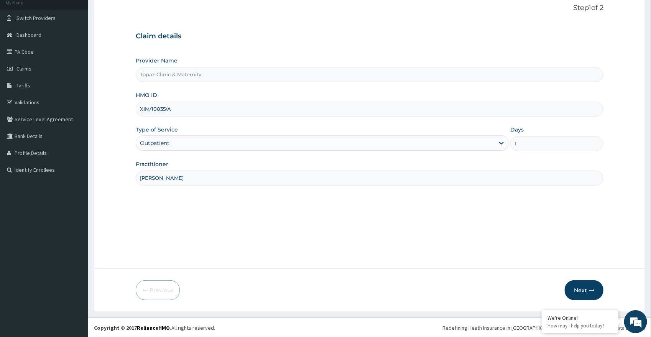
scroll to position [49, 0]
type input "[PERSON_NAME]"
click at [576, 289] on button "Next" at bounding box center [584, 290] width 39 height 20
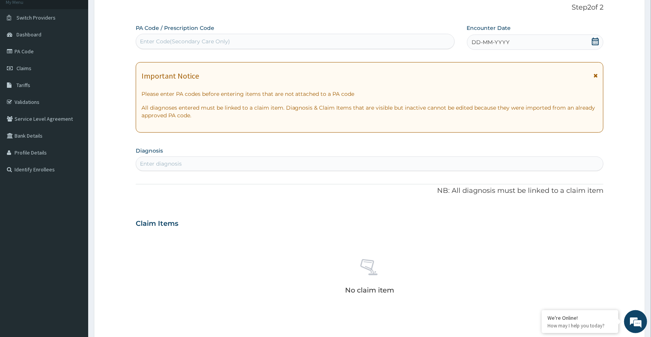
click at [592, 38] on icon at bounding box center [596, 42] width 8 height 8
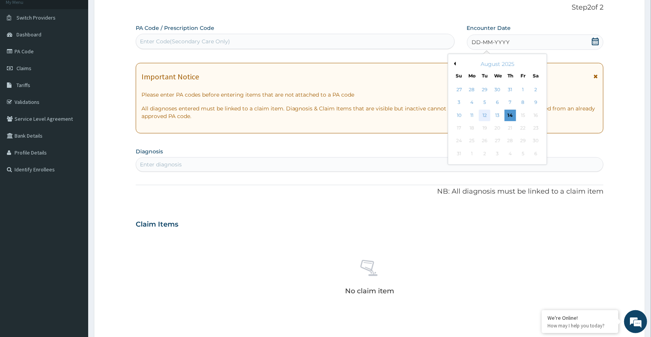
click at [486, 115] on div "12" at bounding box center [485, 116] width 12 height 12
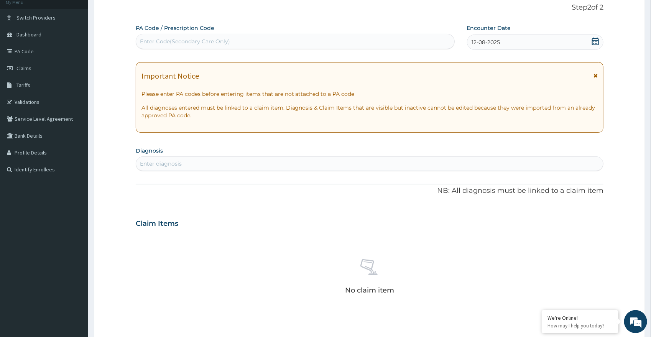
click at [229, 164] on div "Enter diagnosis" at bounding box center [369, 164] width 467 height 12
type input "MALAR"
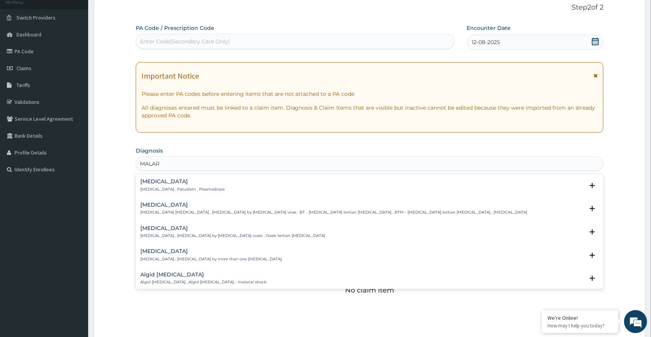
click at [209, 195] on div "[MEDICAL_DATA] [MEDICAL_DATA] , Paludism , Plasmodiosis Select Status Query Que…" at bounding box center [369, 187] width 459 height 17
click at [176, 187] on p "[MEDICAL_DATA] , Paludism , Plasmodiosis" at bounding box center [182, 189] width 84 height 5
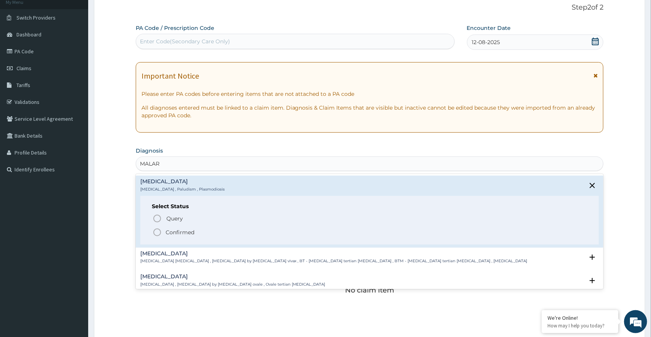
click at [157, 232] on icon "status option filled" at bounding box center [157, 232] width 9 height 9
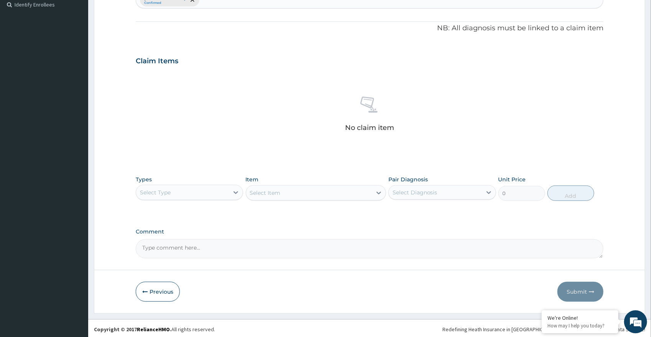
scroll to position [216, 0]
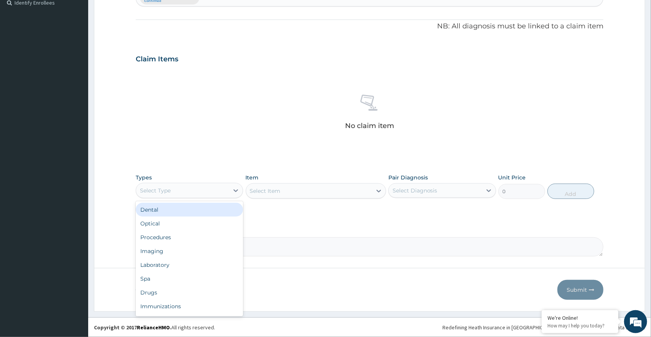
click at [204, 192] on div "Select Type" at bounding box center [182, 190] width 93 height 12
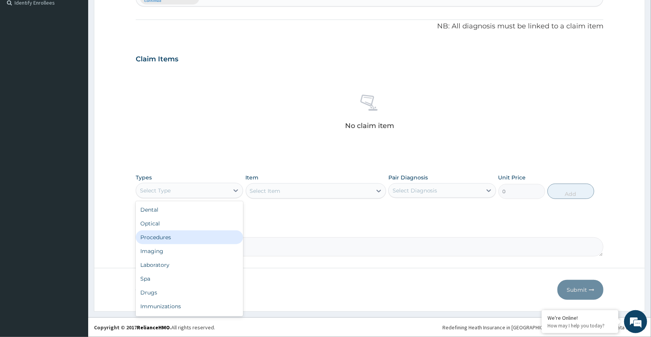
click at [173, 239] on div "Procedures" at bounding box center [190, 237] width 108 height 14
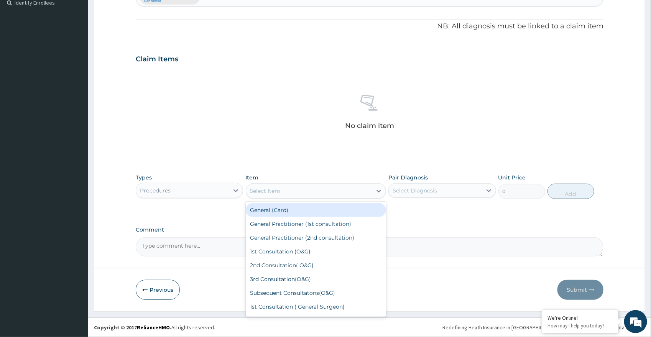
click at [313, 194] on div "Select Item" at bounding box center [309, 191] width 126 height 12
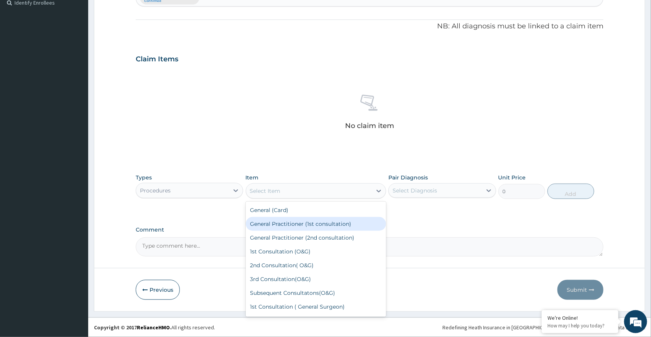
click at [290, 225] on div "General Practitioner (1st consultation)" at bounding box center [316, 224] width 140 height 14
type input "2000"
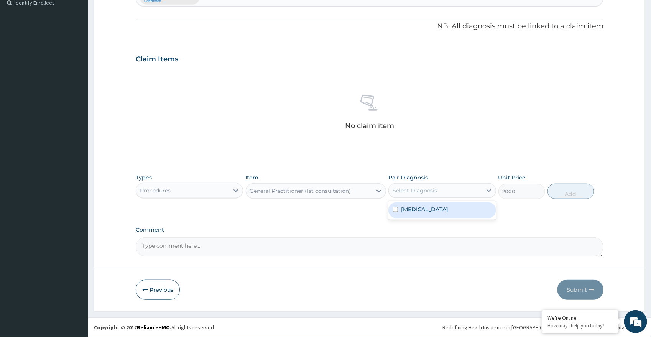
click at [441, 194] on div "Select Diagnosis" at bounding box center [435, 190] width 93 height 12
click at [428, 210] on div "[MEDICAL_DATA]" at bounding box center [442, 210] width 108 height 16
checkbox input "true"
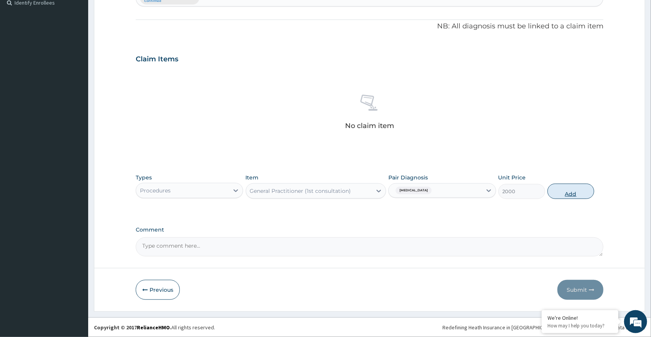
click at [577, 192] on button "Add" at bounding box center [571, 191] width 47 height 15
type input "0"
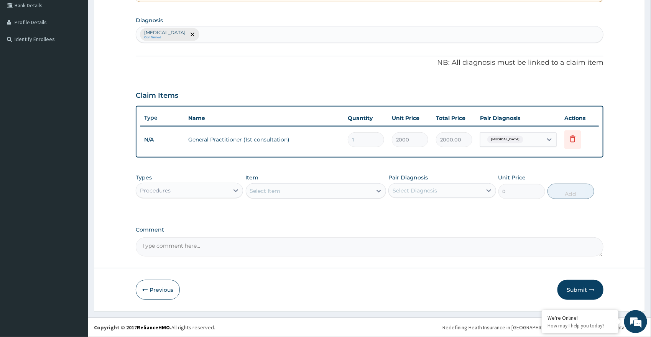
scroll to position [179, 0]
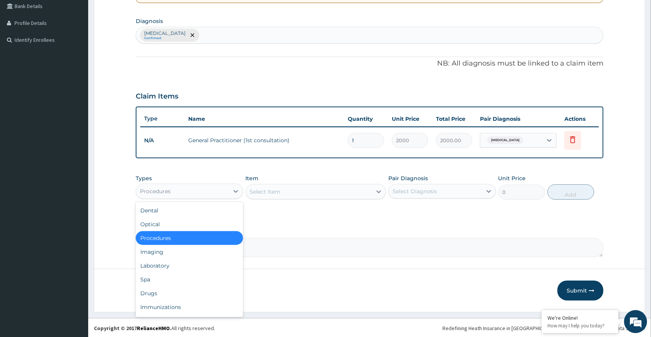
click at [217, 189] on div "Procedures" at bounding box center [182, 191] width 93 height 12
click at [211, 264] on div "Laboratory" at bounding box center [190, 266] width 108 height 14
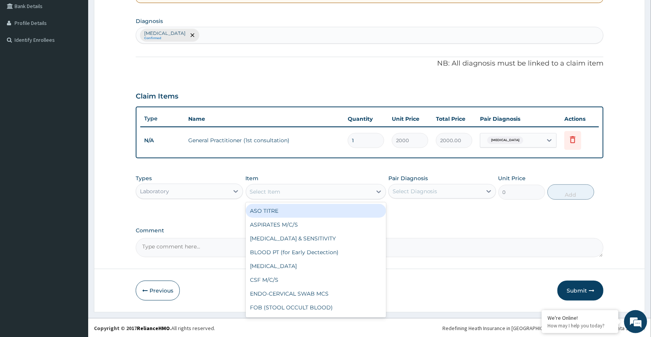
click at [274, 192] on div "Select Item" at bounding box center [265, 192] width 31 height 8
type input "WB"
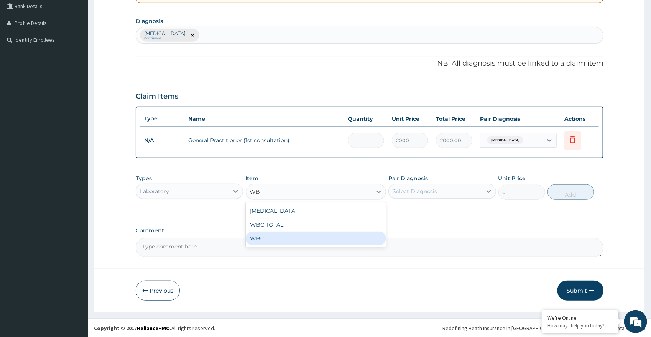
click at [303, 236] on div "WBC" at bounding box center [316, 239] width 140 height 14
type input "1000"
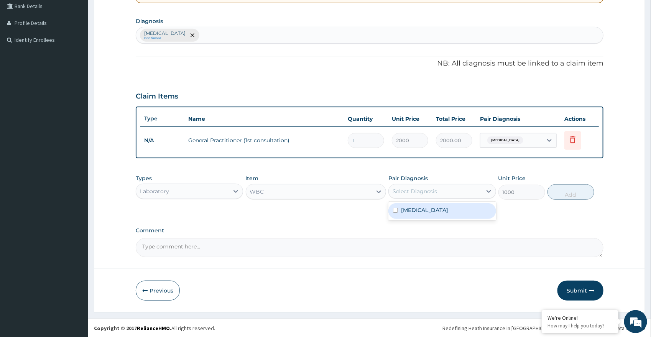
click at [428, 191] on div "Select Diagnosis" at bounding box center [415, 192] width 45 height 8
click at [426, 213] on div "[MEDICAL_DATA]" at bounding box center [442, 211] width 108 height 16
checkbox input "true"
click at [579, 197] on button "Add" at bounding box center [571, 191] width 47 height 15
type input "0"
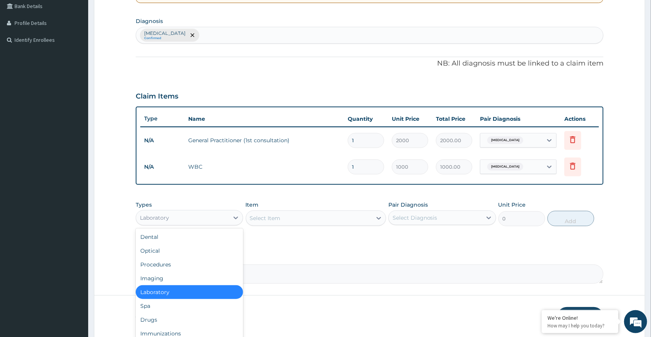
click at [210, 220] on div "Laboratory" at bounding box center [182, 218] width 93 height 12
drag, startPoint x: 160, startPoint y: 315, endPoint x: 167, endPoint y: 309, distance: 9.8
click at [162, 313] on div "Drugs" at bounding box center [190, 320] width 108 height 14
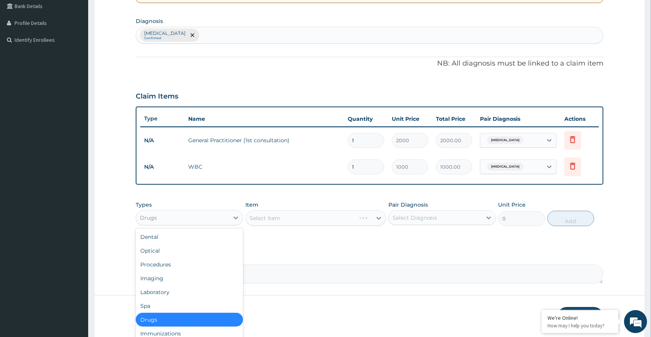
drag, startPoint x: 201, startPoint y: 220, endPoint x: 184, endPoint y: 260, distance: 43.1
click at [199, 223] on div "Drugs" at bounding box center [190, 217] width 108 height 15
click at [174, 292] on div "Laboratory" at bounding box center [190, 292] width 108 height 14
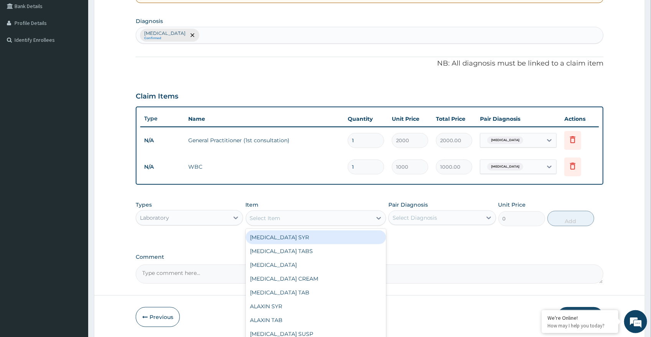
click at [283, 217] on div "Select Item" at bounding box center [309, 218] width 126 height 12
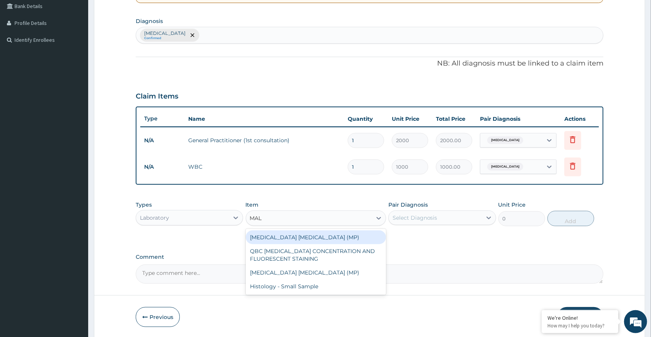
type input "MALA"
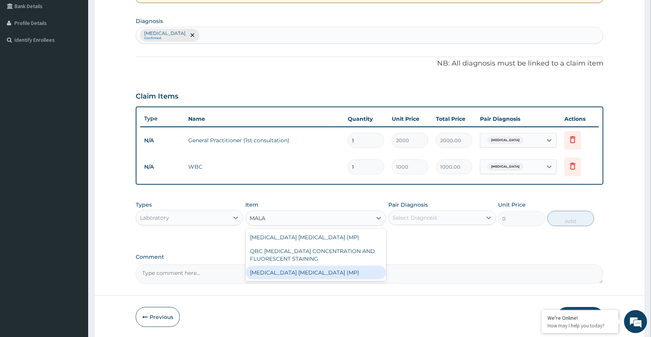
click at [312, 267] on div "[MEDICAL_DATA] [MEDICAL_DATA] (MP)" at bounding box center [316, 273] width 140 height 14
type input "1500"
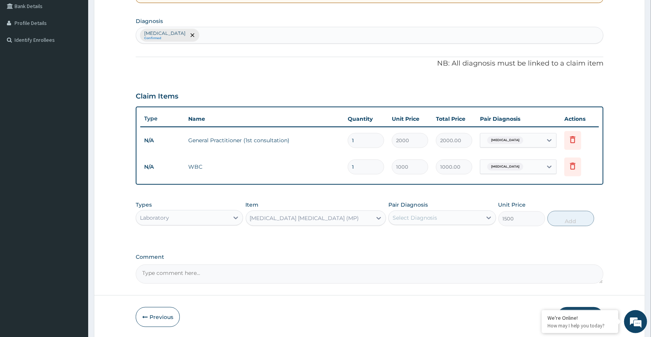
click at [441, 216] on div "Select Diagnosis" at bounding box center [435, 218] width 93 height 12
click at [435, 235] on div "[MEDICAL_DATA]" at bounding box center [442, 238] width 108 height 16
checkbox input "true"
click at [574, 219] on button "Add" at bounding box center [571, 218] width 47 height 15
type input "0"
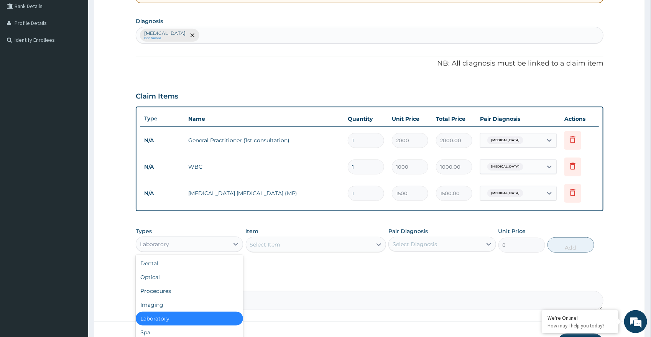
click at [200, 245] on div "Laboratory" at bounding box center [182, 244] width 93 height 12
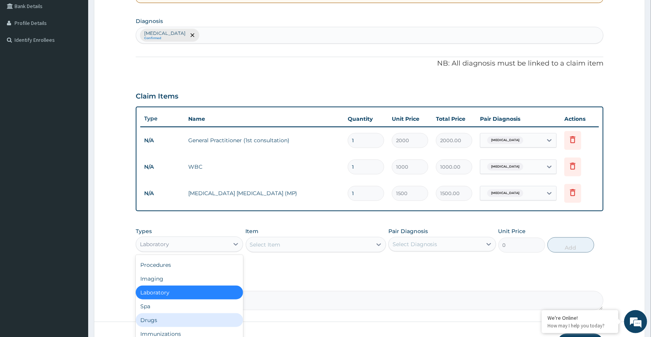
click at [175, 321] on div "Drugs" at bounding box center [190, 320] width 108 height 14
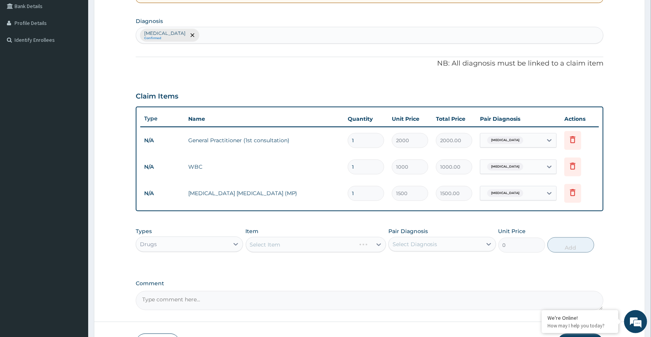
scroll to position [232, 0]
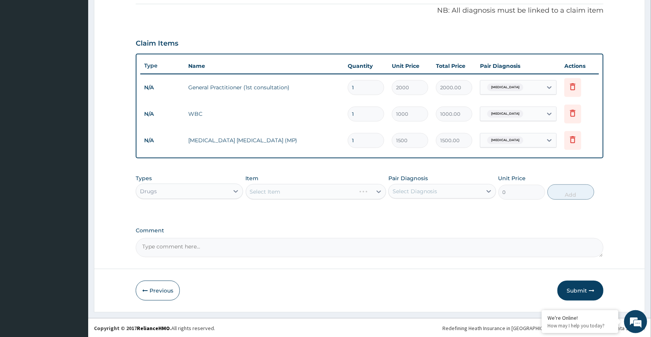
click at [337, 190] on div "Select Item" at bounding box center [316, 191] width 140 height 15
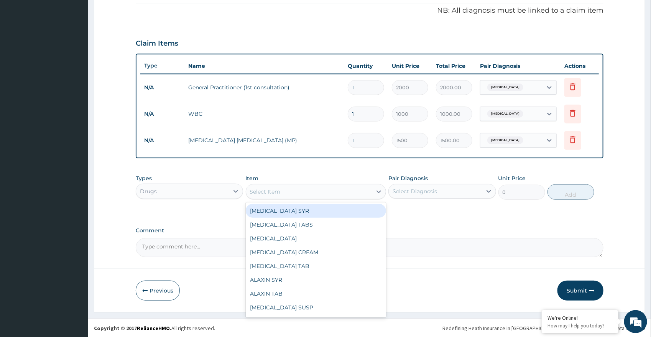
click at [267, 186] on div "Select Item" at bounding box center [309, 192] width 126 height 12
type input "[PERSON_NAME]"
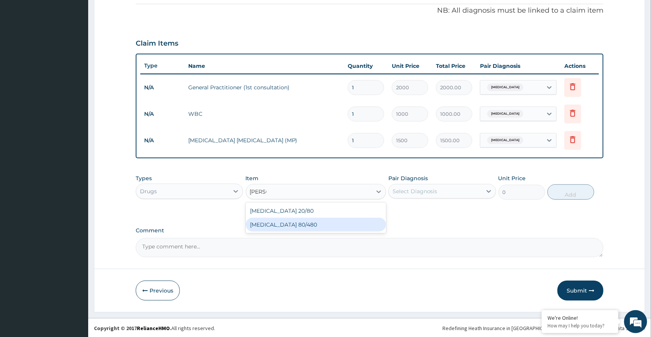
click at [296, 225] on div "[MEDICAL_DATA] 80/480" at bounding box center [316, 225] width 140 height 14
type input "450"
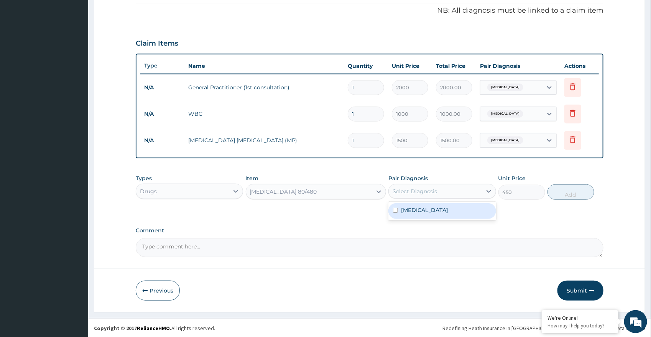
click at [434, 194] on div "Select Diagnosis" at bounding box center [415, 192] width 45 height 8
drag, startPoint x: 414, startPoint y: 211, endPoint x: 462, endPoint y: 206, distance: 48.1
click at [429, 211] on div "[MEDICAL_DATA]" at bounding box center [442, 211] width 108 height 16
checkbox input "true"
click at [563, 189] on button "Add" at bounding box center [571, 191] width 47 height 15
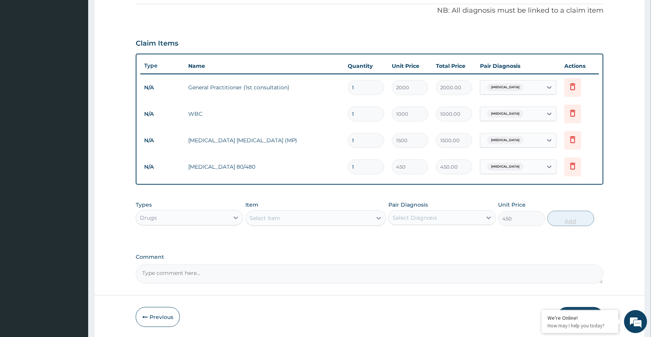
type input "0"
type input "0.00"
type input "6"
type input "2700.00"
type input "6"
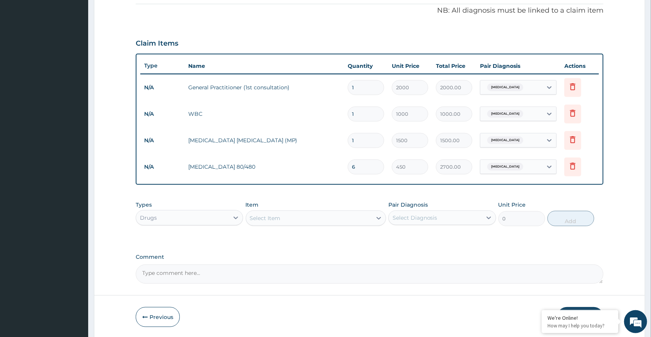
click at [271, 214] on div "Select Item" at bounding box center [265, 218] width 31 height 8
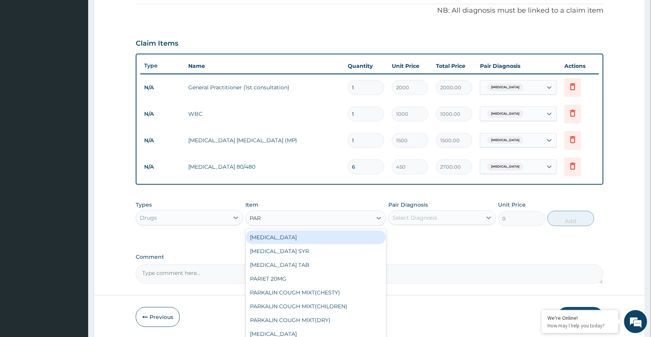
type input "PARA"
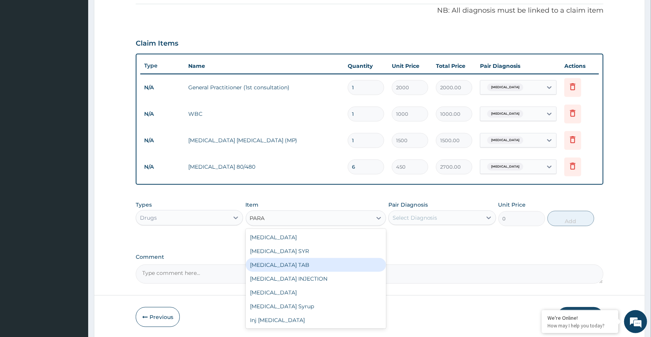
click at [293, 258] on div "[MEDICAL_DATA] TAB" at bounding box center [316, 265] width 140 height 14
type input "7.2"
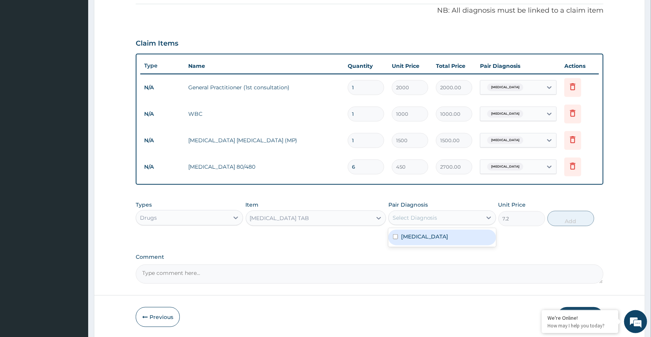
click at [410, 212] on div "Select Diagnosis" at bounding box center [435, 218] width 93 height 12
drag, startPoint x: 400, startPoint y: 238, endPoint x: 422, endPoint y: 227, distance: 24.5
click at [416, 230] on div "[MEDICAL_DATA]" at bounding box center [442, 238] width 108 height 16
checkbox input "true"
click at [579, 220] on button "Add" at bounding box center [571, 218] width 47 height 15
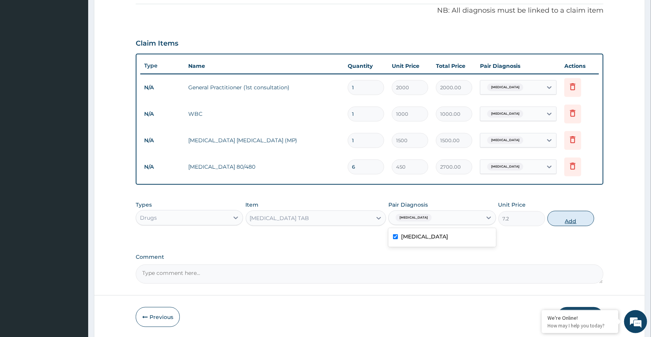
type input "0"
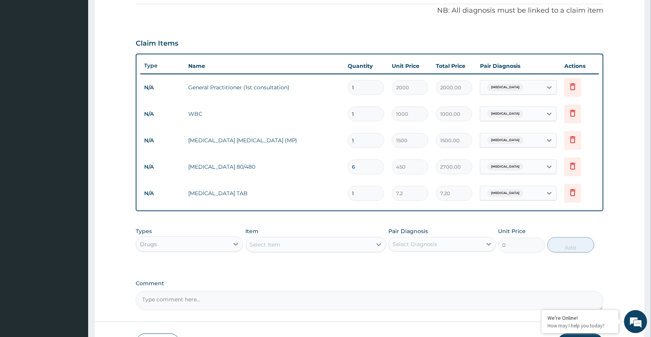
type input "12"
type input "86.40"
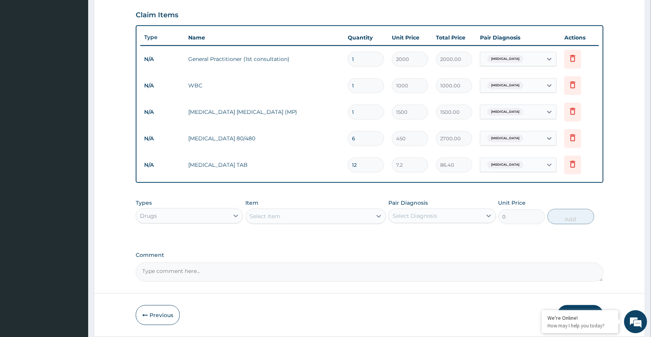
scroll to position [285, 0]
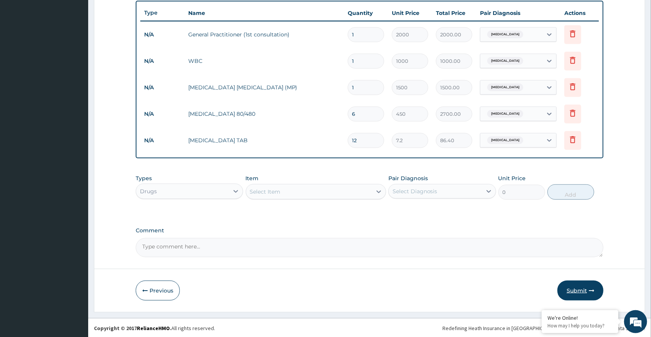
type input "12"
click at [583, 286] on button "Submit" at bounding box center [581, 291] width 46 height 20
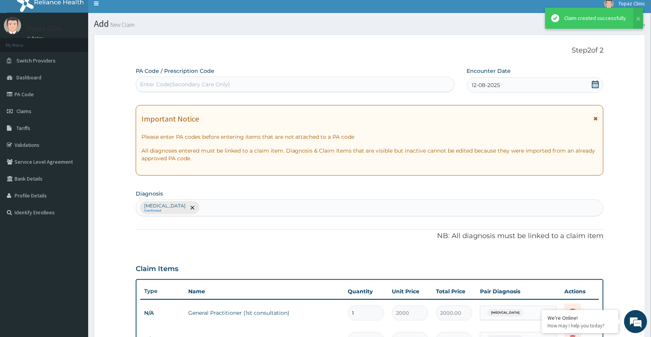
scroll to position [0, 0]
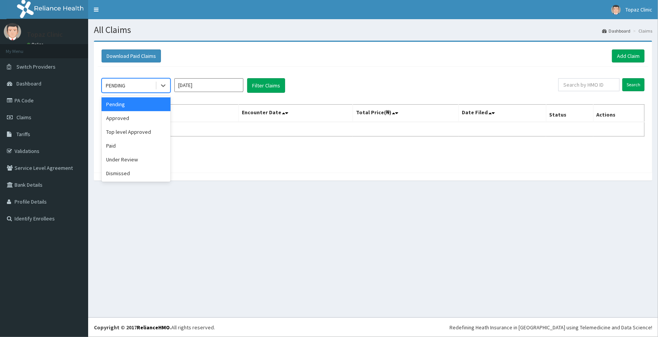
click at [149, 84] on div "PENDING" at bounding box center [128, 85] width 53 height 12
click at [128, 117] on div "Approved" at bounding box center [136, 118] width 69 height 14
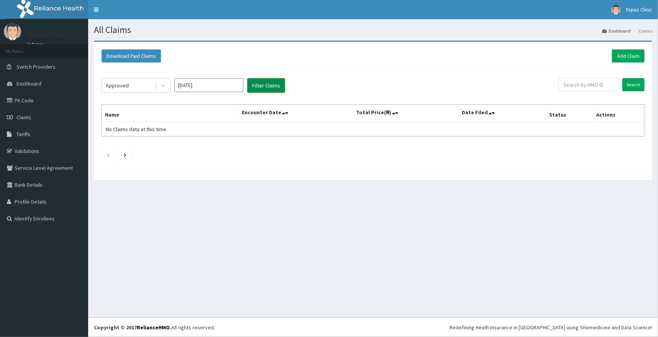
click at [274, 87] on button "Filter Claims" at bounding box center [266, 85] width 38 height 15
click at [268, 87] on button "Filter Claims" at bounding box center [266, 85] width 38 height 15
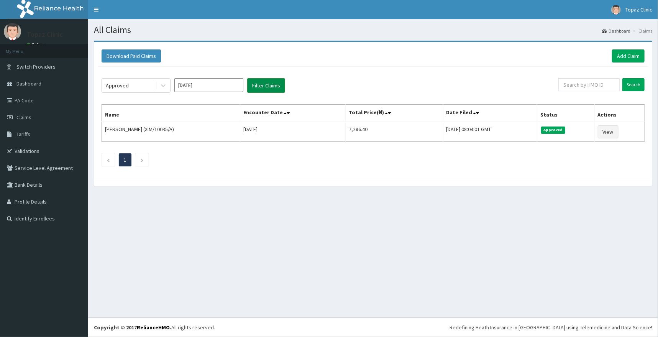
click at [268, 87] on button "Filter Claims" at bounding box center [266, 85] width 38 height 15
